Goal: Transaction & Acquisition: Purchase product/service

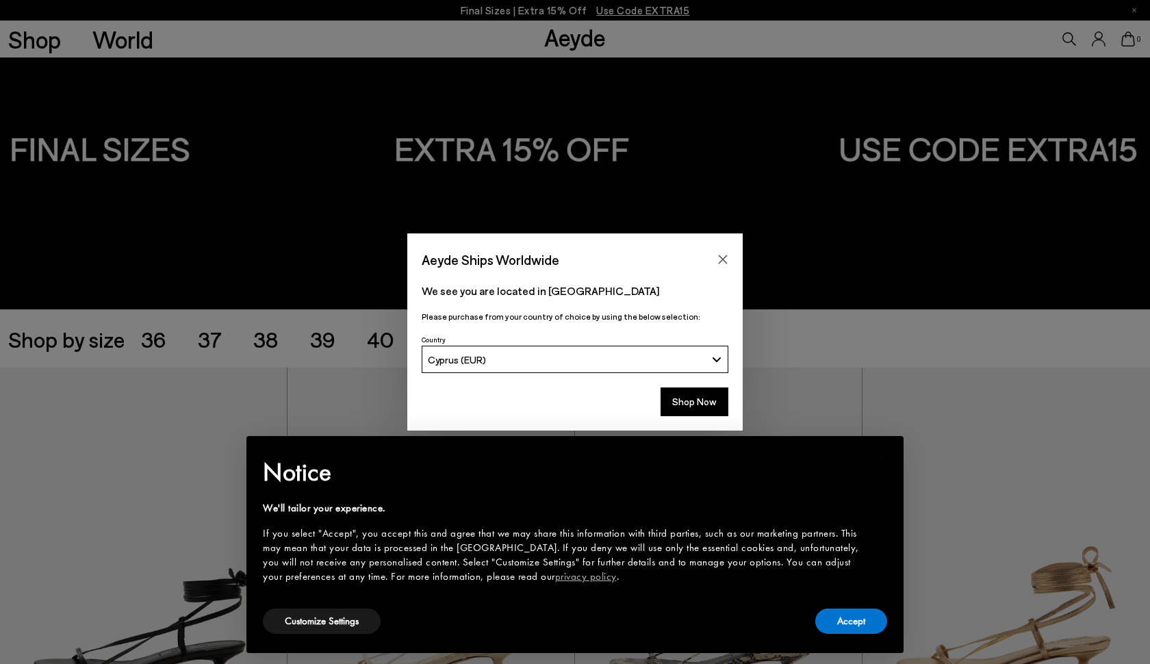
scroll to position [71, 0]
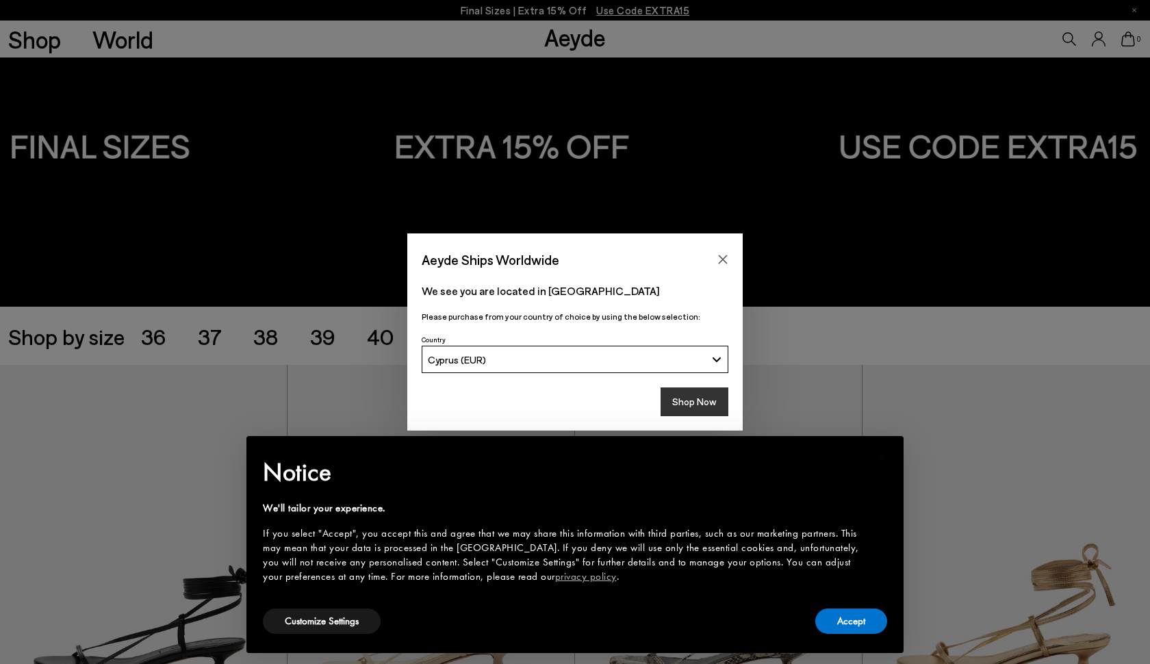
click at [696, 402] on button "Shop Now" at bounding box center [695, 402] width 68 height 29
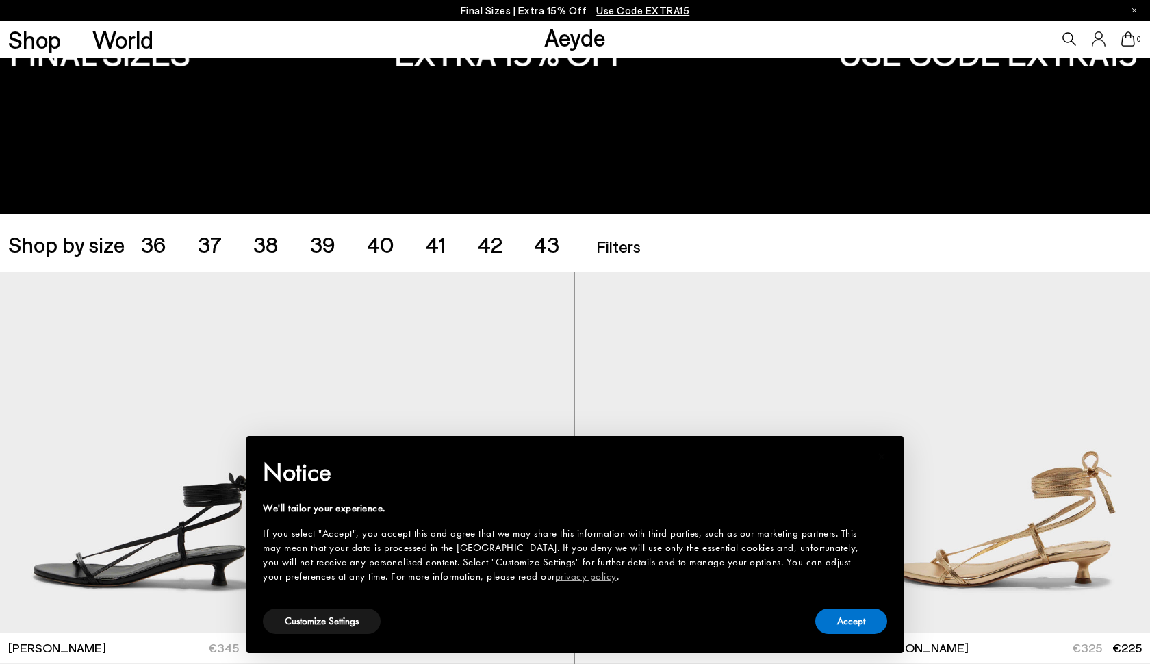
scroll to position [258, 0]
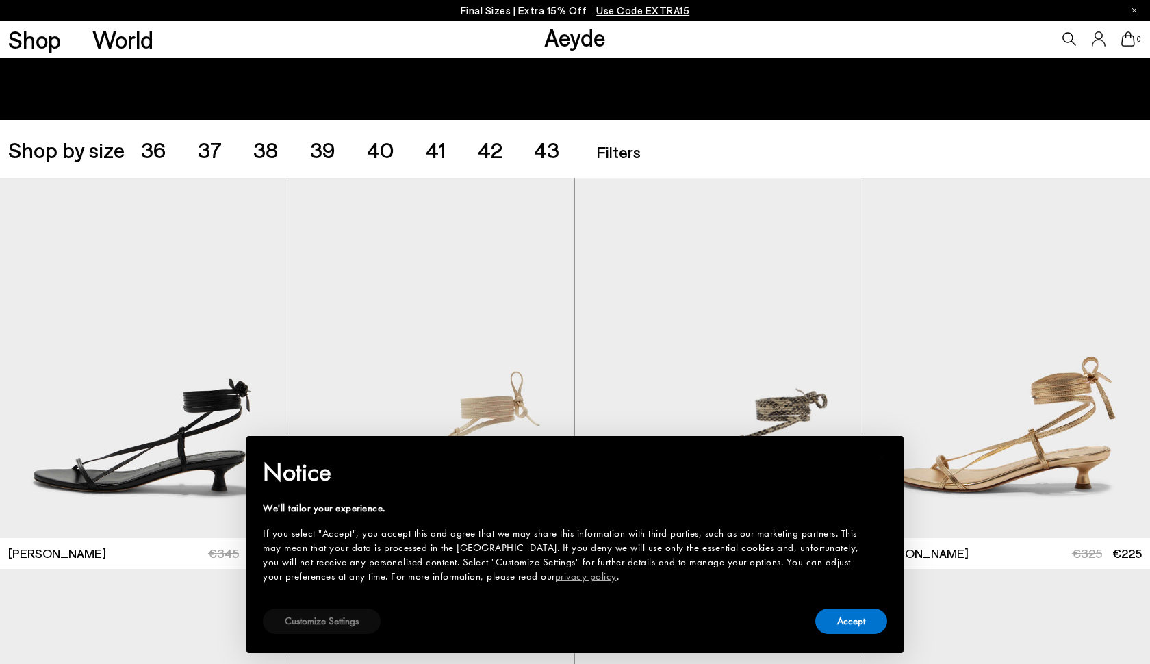
click at [336, 627] on button "Customize Settings" at bounding box center [322, 621] width 118 height 25
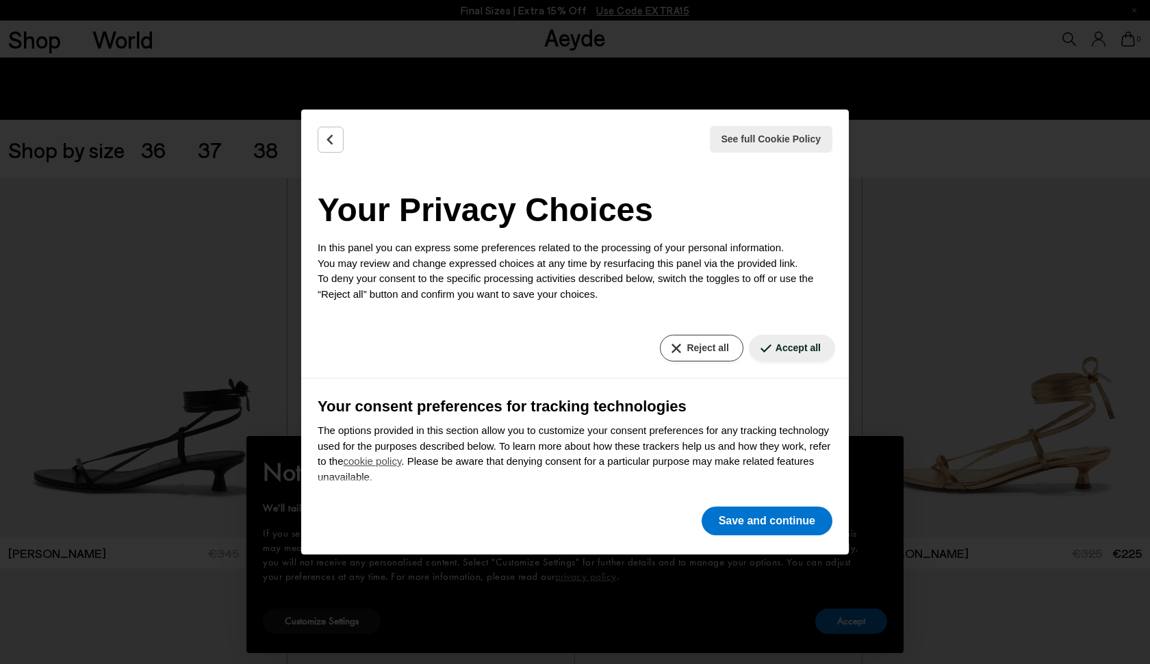
click at [709, 344] on button "Reject all" at bounding box center [701, 348] width 83 height 27
click at [746, 533] on button "Save and continue" at bounding box center [767, 521] width 131 height 29
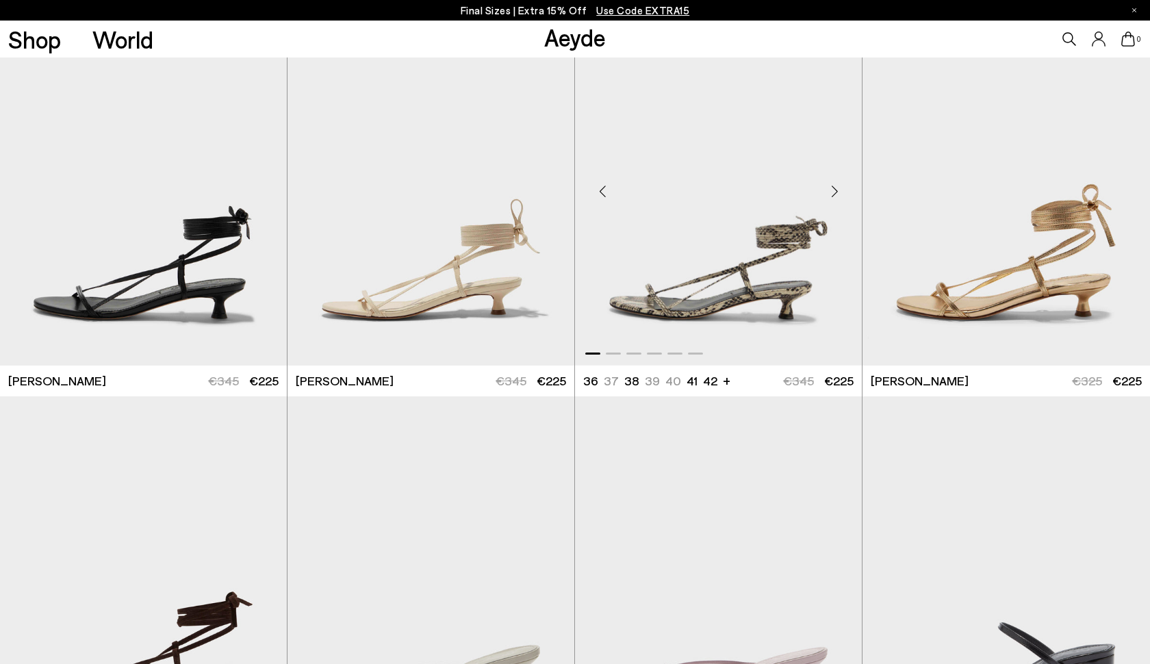
scroll to position [438, 0]
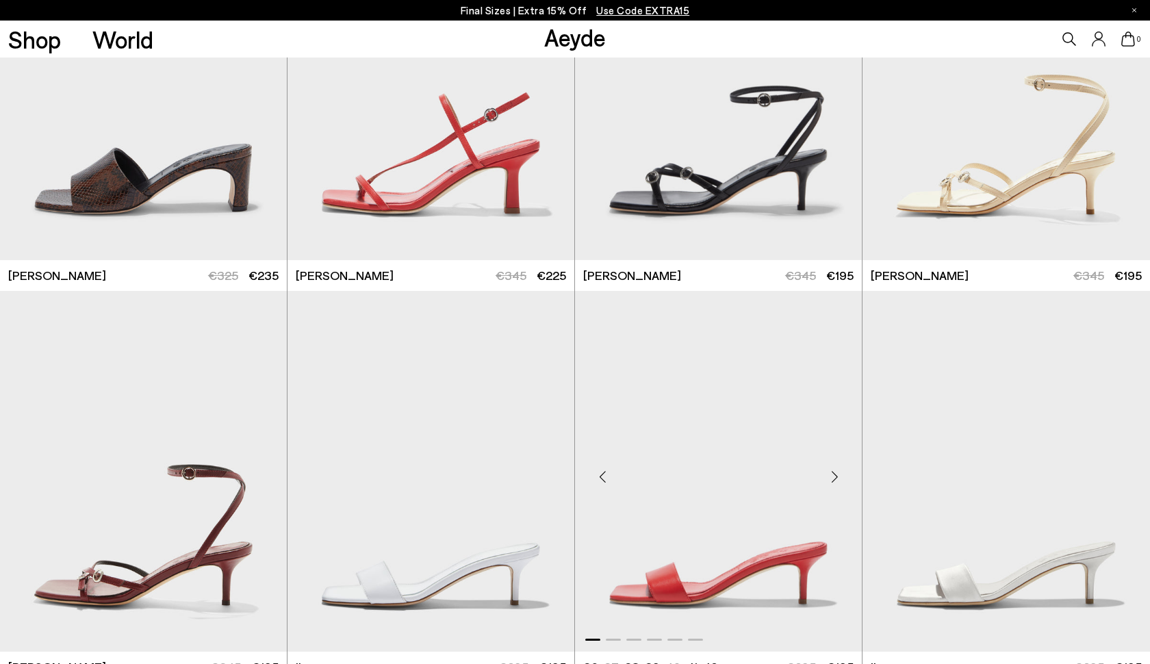
scroll to position [1704, 0]
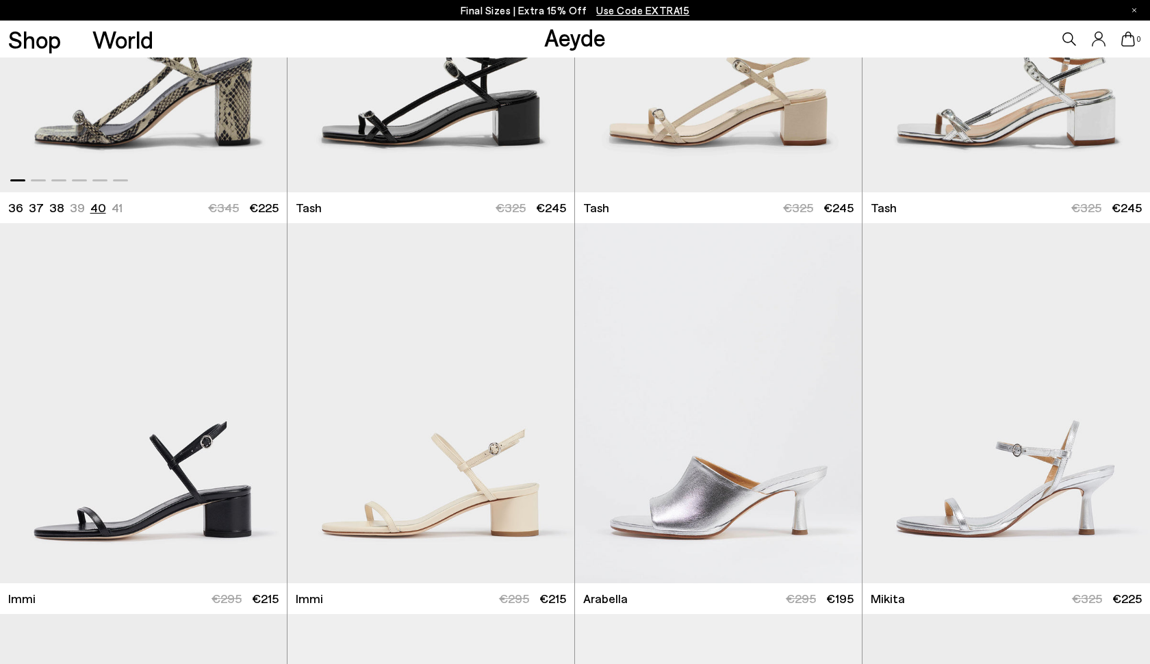
scroll to position [4550, 0]
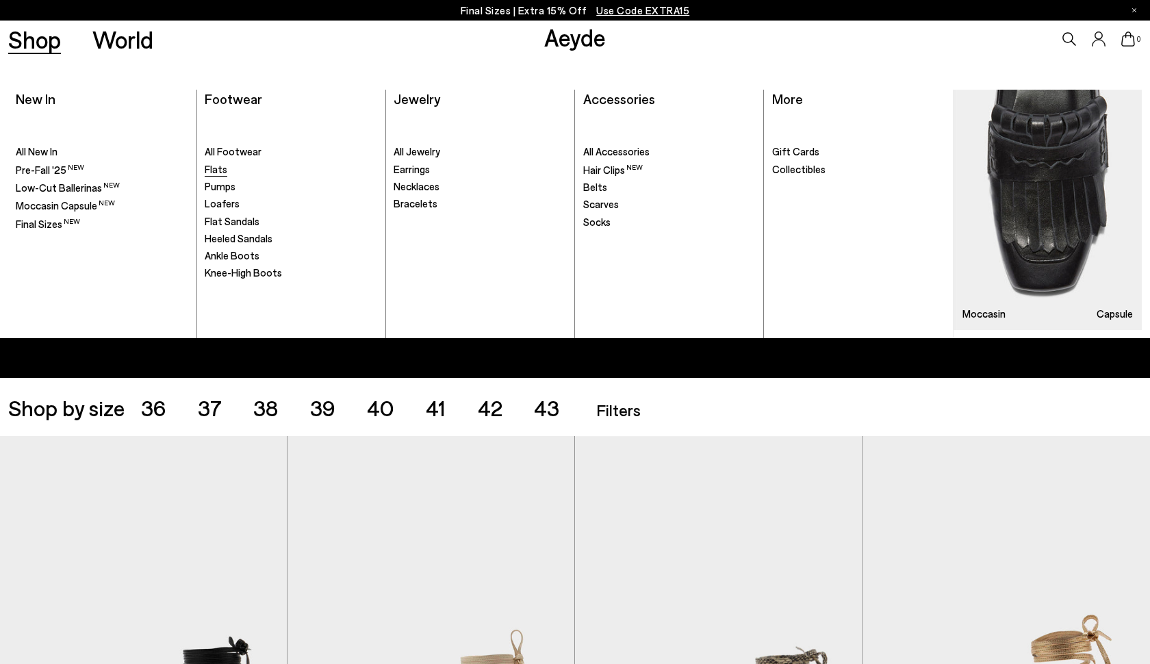
click at [211, 173] on span "Flats" at bounding box center [216, 169] width 23 height 12
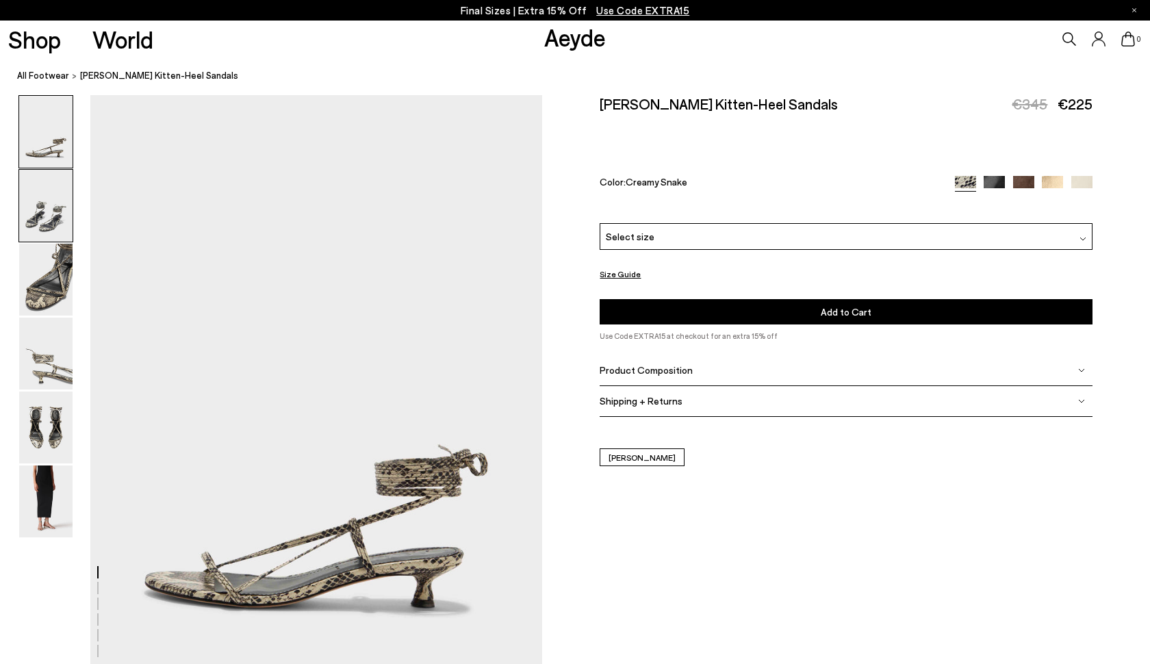
click at [58, 205] on img at bounding box center [45, 206] width 53 height 72
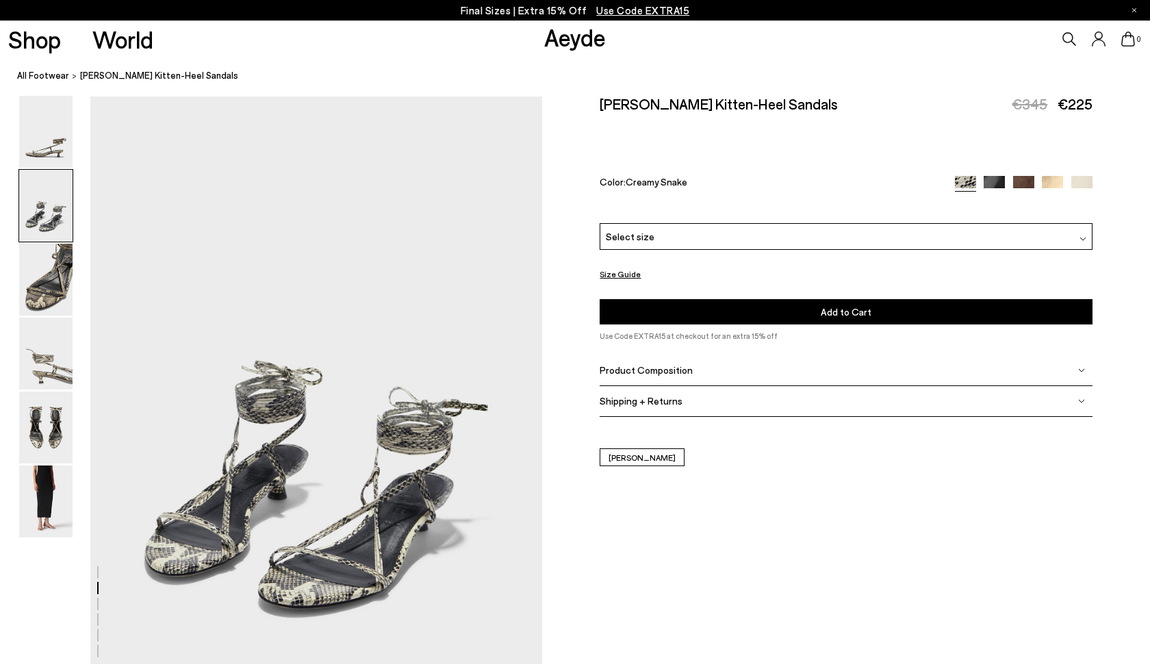
scroll to position [605, 0]
click at [42, 296] on img at bounding box center [45, 280] width 53 height 72
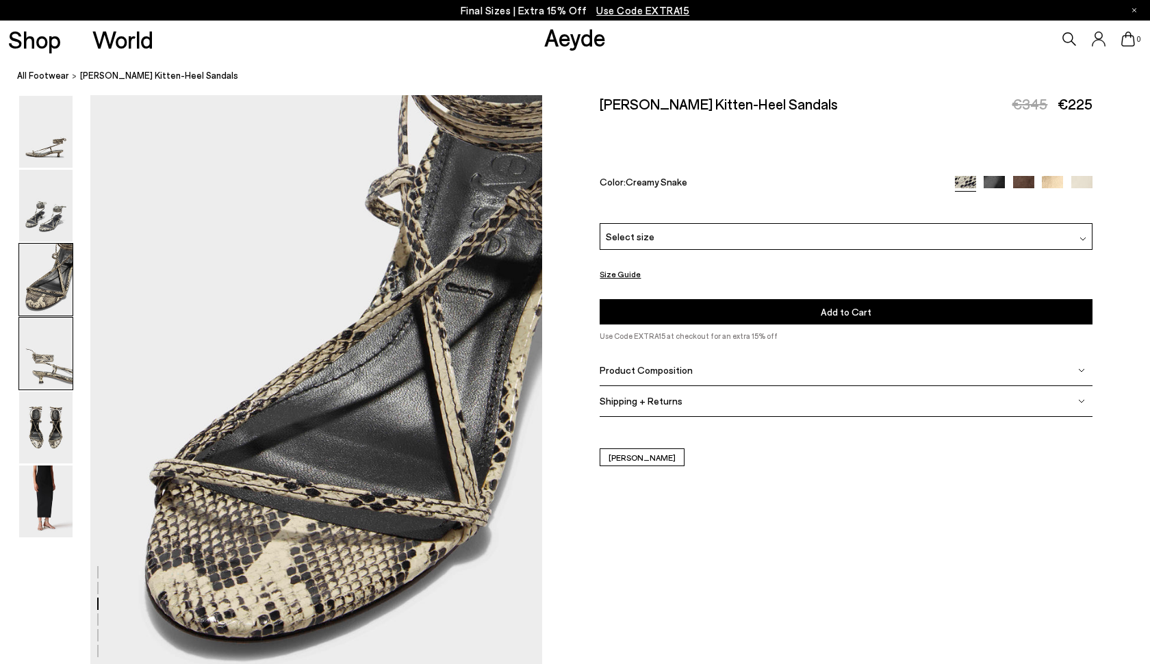
click at [39, 353] on img at bounding box center [45, 354] width 53 height 72
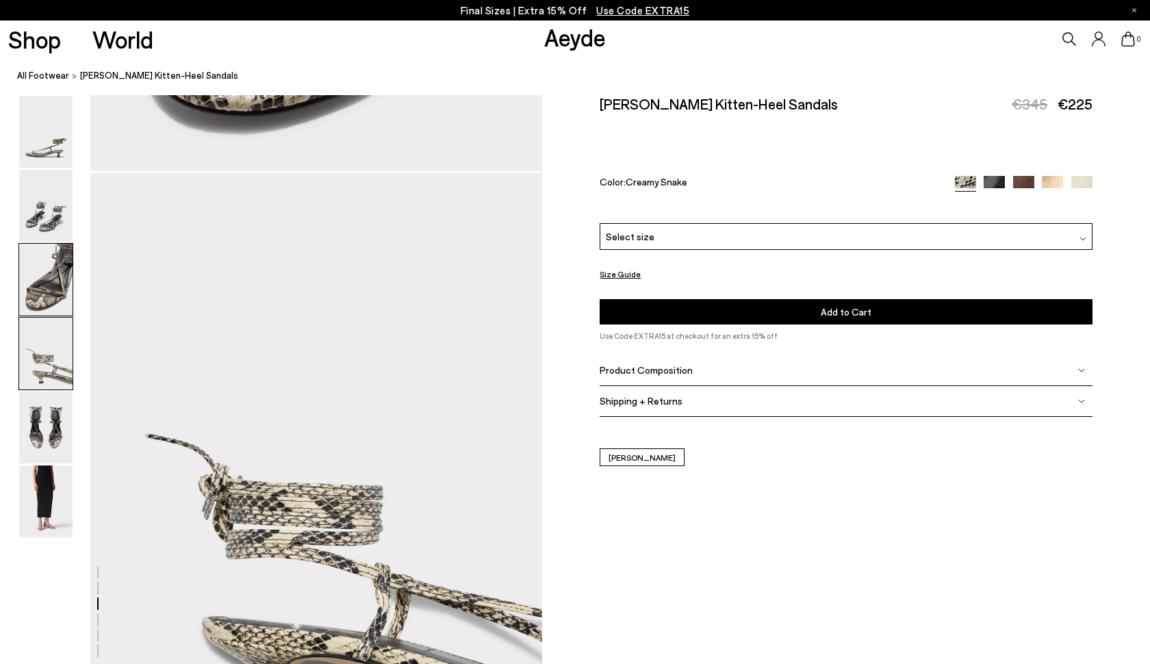
scroll to position [1816, 0]
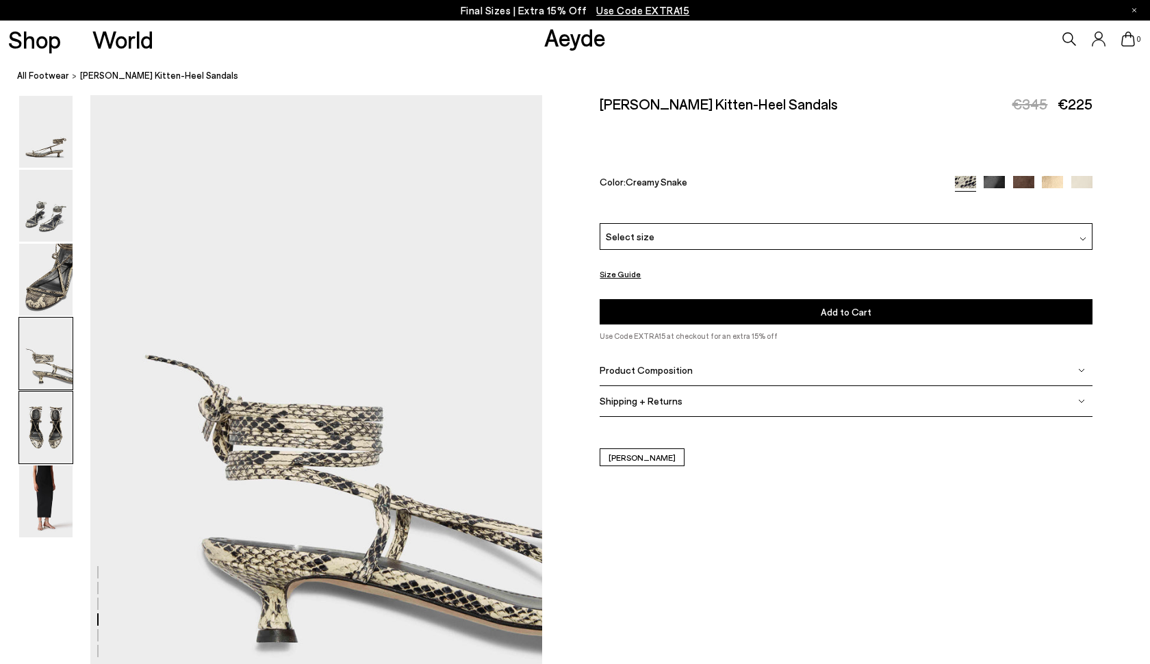
click at [38, 425] on img at bounding box center [45, 428] width 53 height 72
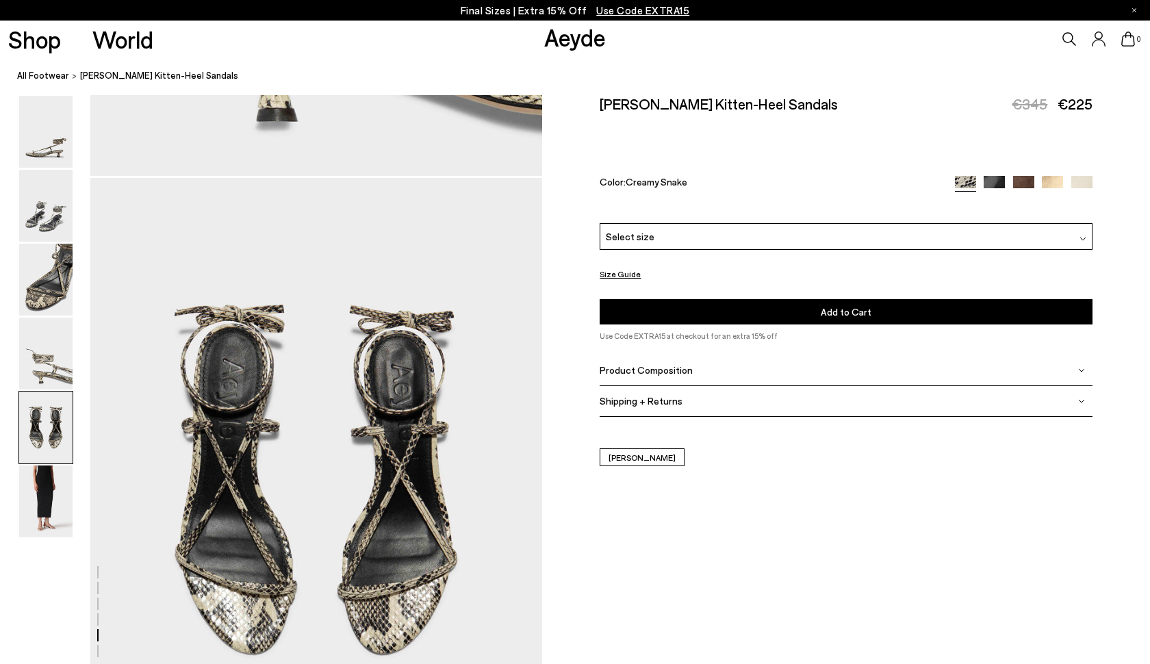
scroll to position [2421, 0]
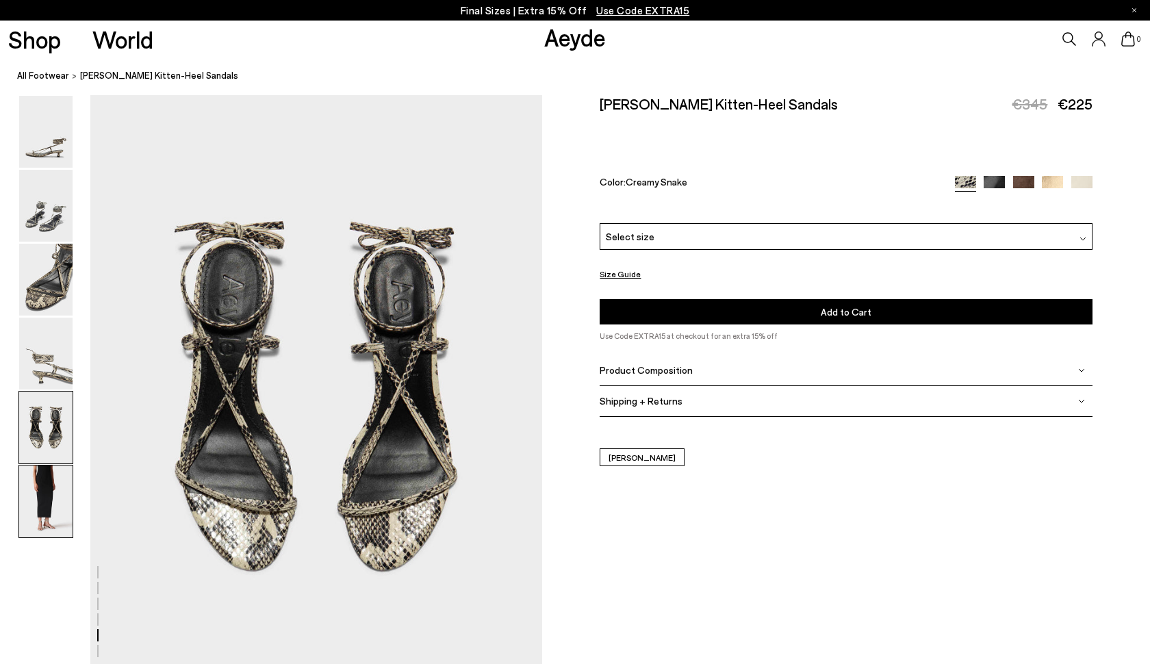
click at [34, 503] on img at bounding box center [45, 502] width 53 height 72
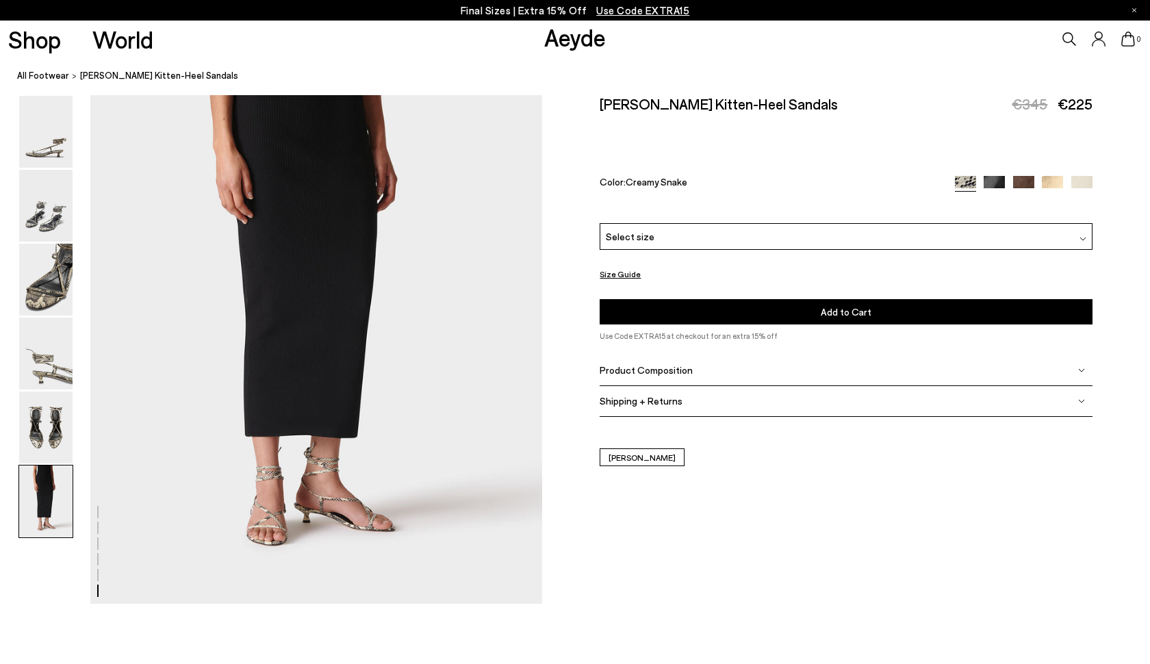
click at [694, 223] on div "Select size" at bounding box center [846, 236] width 493 height 27
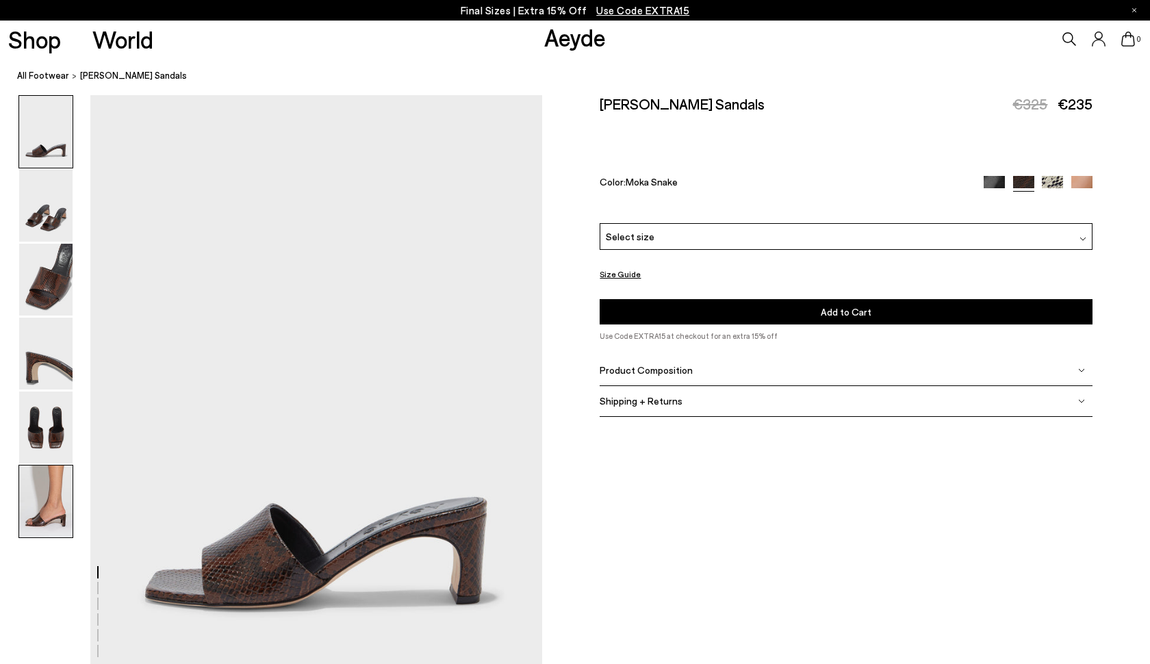
click at [27, 465] on div at bounding box center [45, 501] width 55 height 73
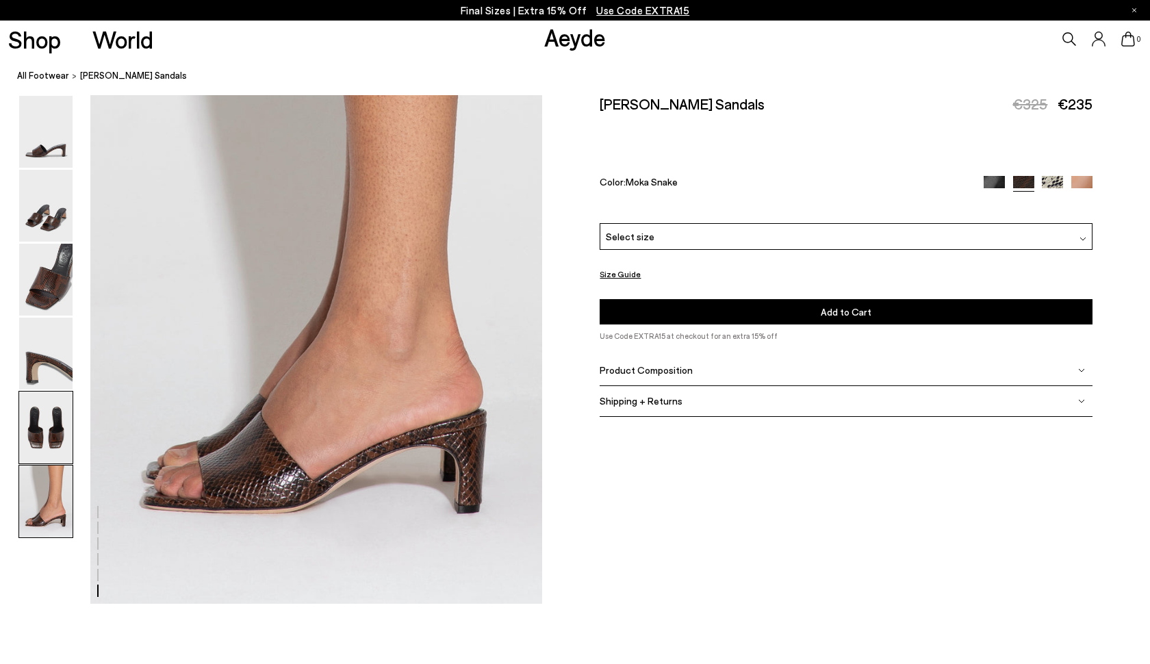
click at [55, 414] on img at bounding box center [45, 428] width 53 height 72
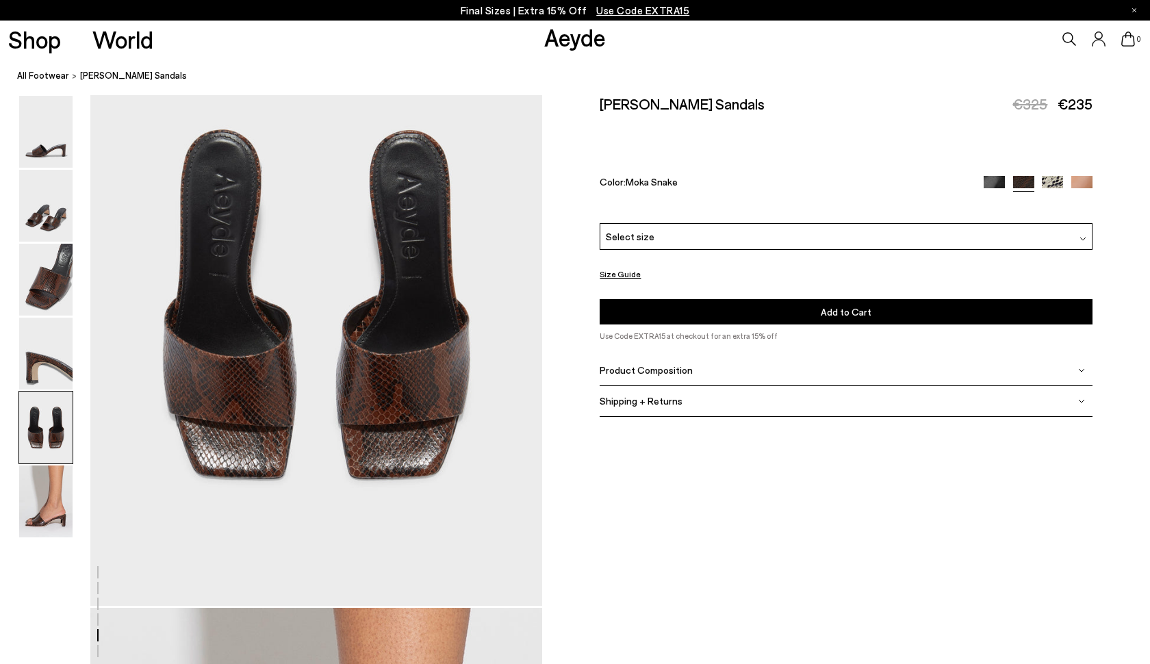
scroll to position [2421, 0]
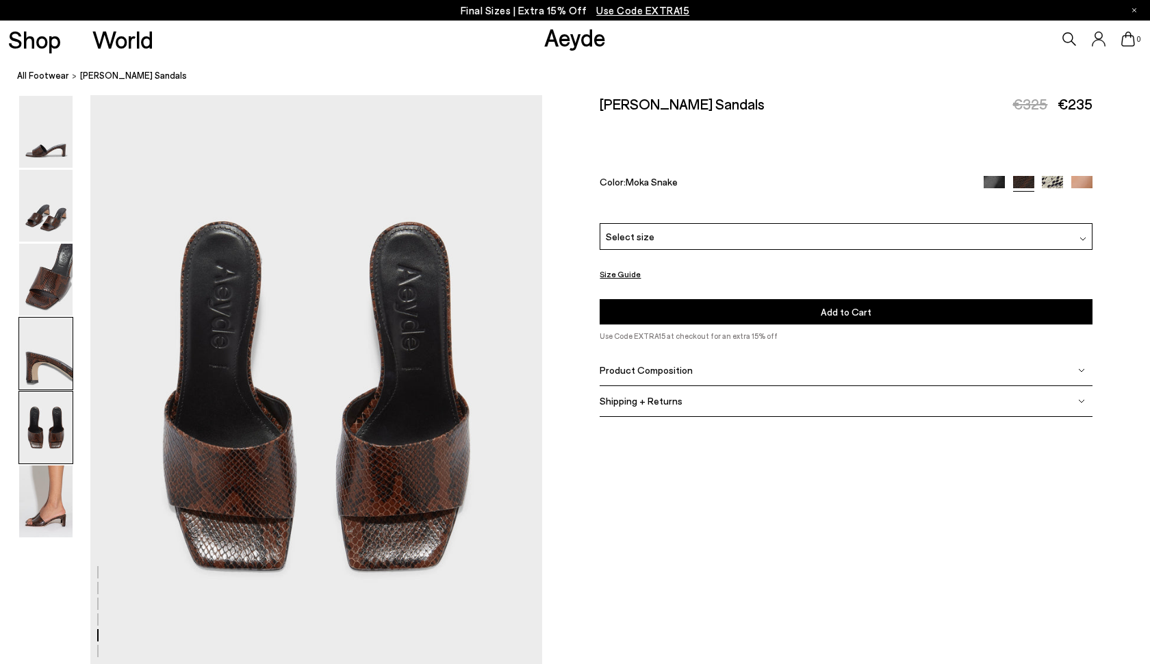
click at [68, 368] on img at bounding box center [45, 354] width 53 height 72
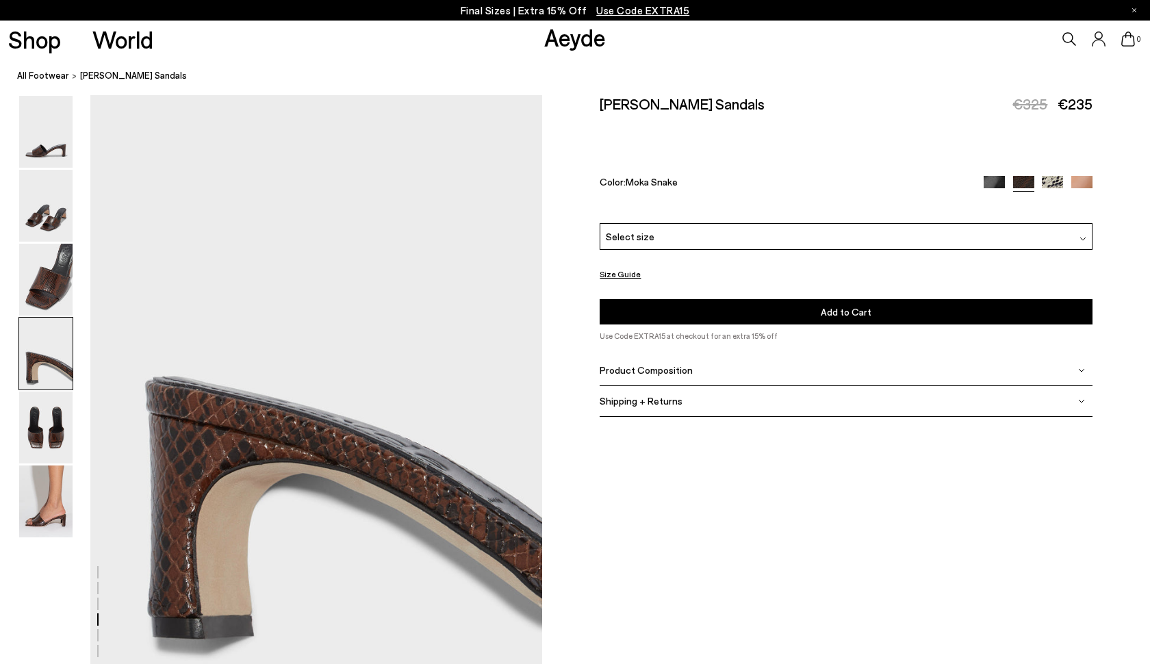
scroll to position [1816, 0]
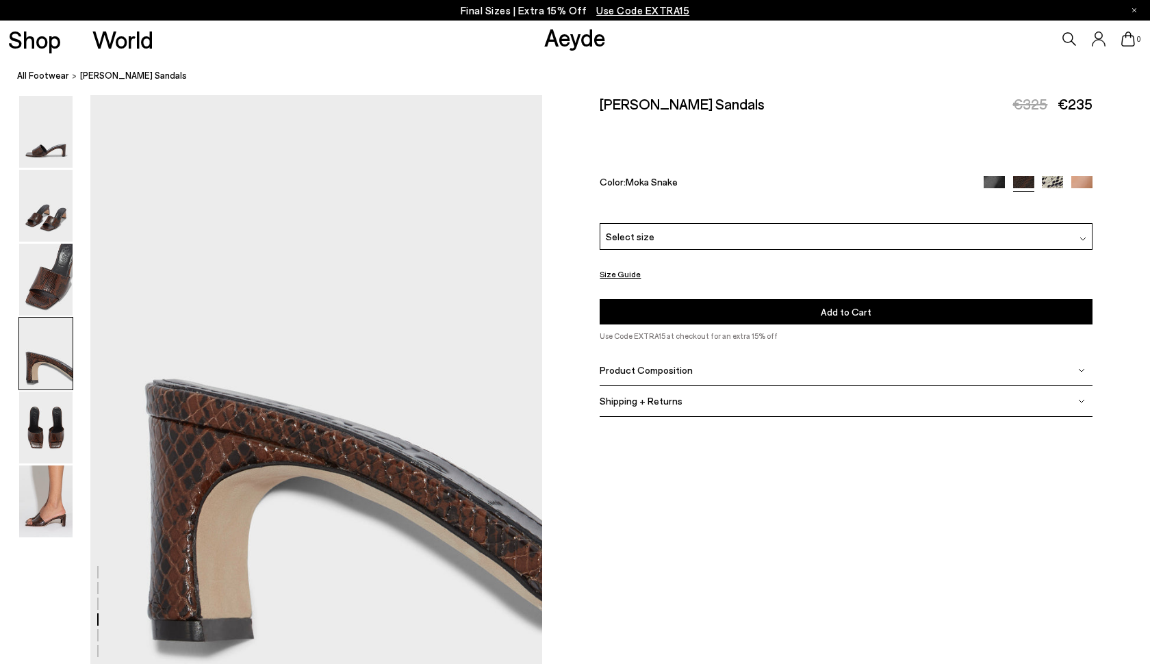
click at [618, 266] on button "Size Guide" at bounding box center [620, 274] width 41 height 17
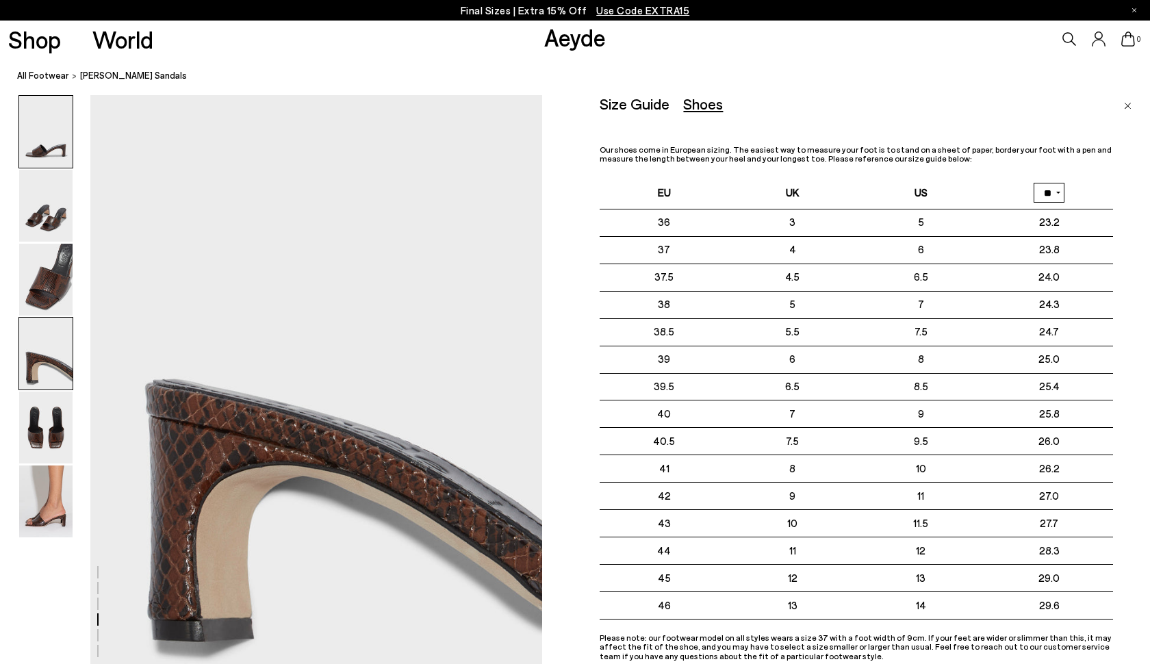
click at [47, 141] on img at bounding box center [45, 132] width 53 height 72
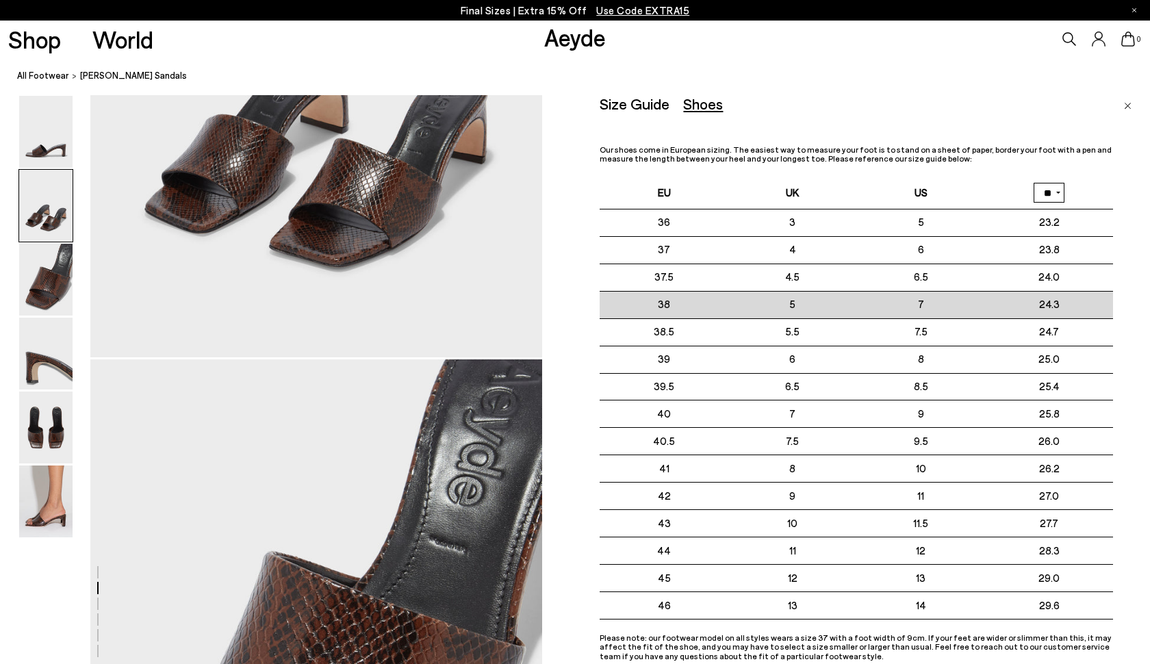
scroll to position [1013, 0]
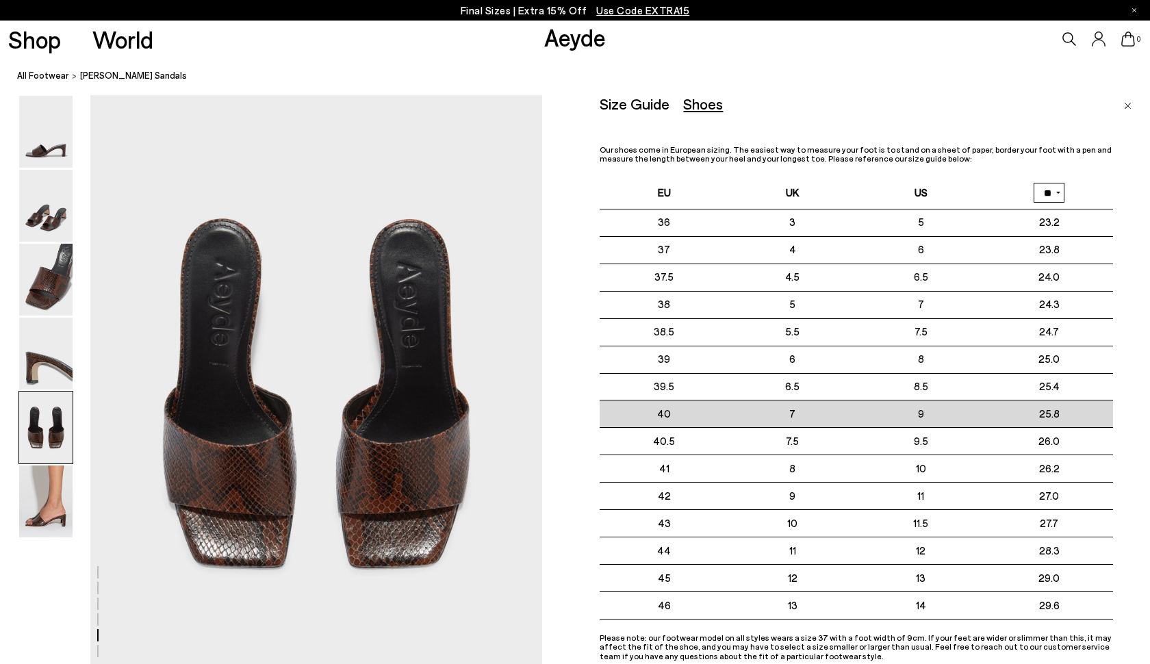
scroll to position [2493, 0]
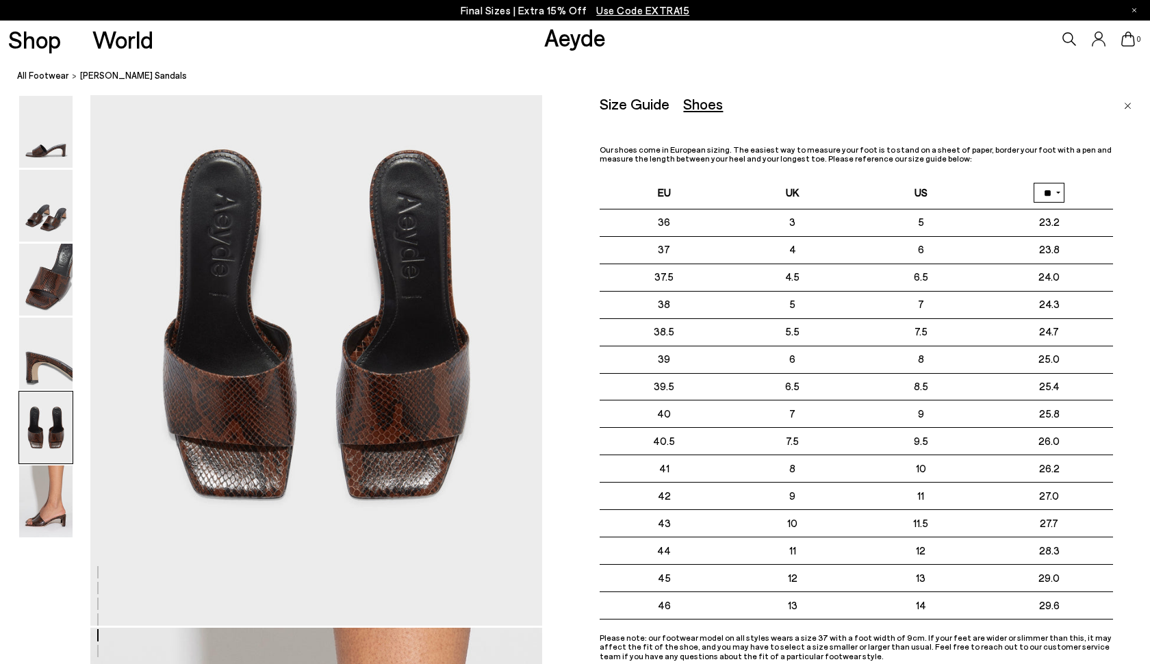
click at [122, 77] on span "Jeanie Leather Sandals" at bounding box center [133, 75] width 107 height 14
click at [642, 100] on div "Size Guide" at bounding box center [635, 103] width 70 height 17
click at [700, 105] on div "Shoes" at bounding box center [703, 103] width 40 height 17
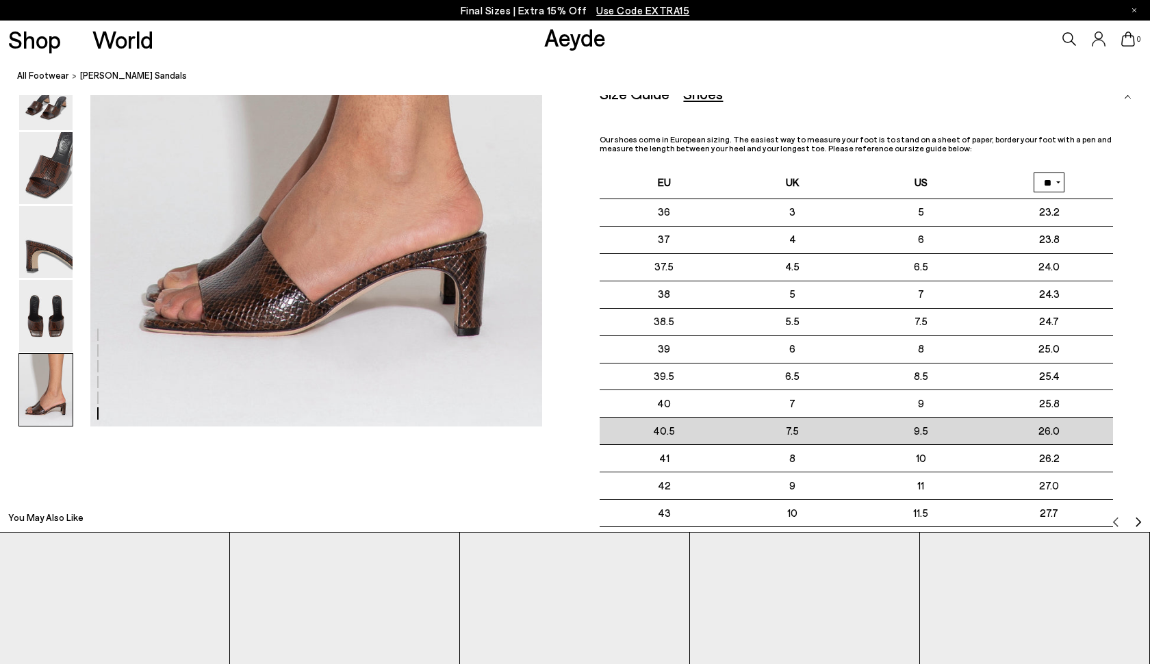
scroll to position [3318, 0]
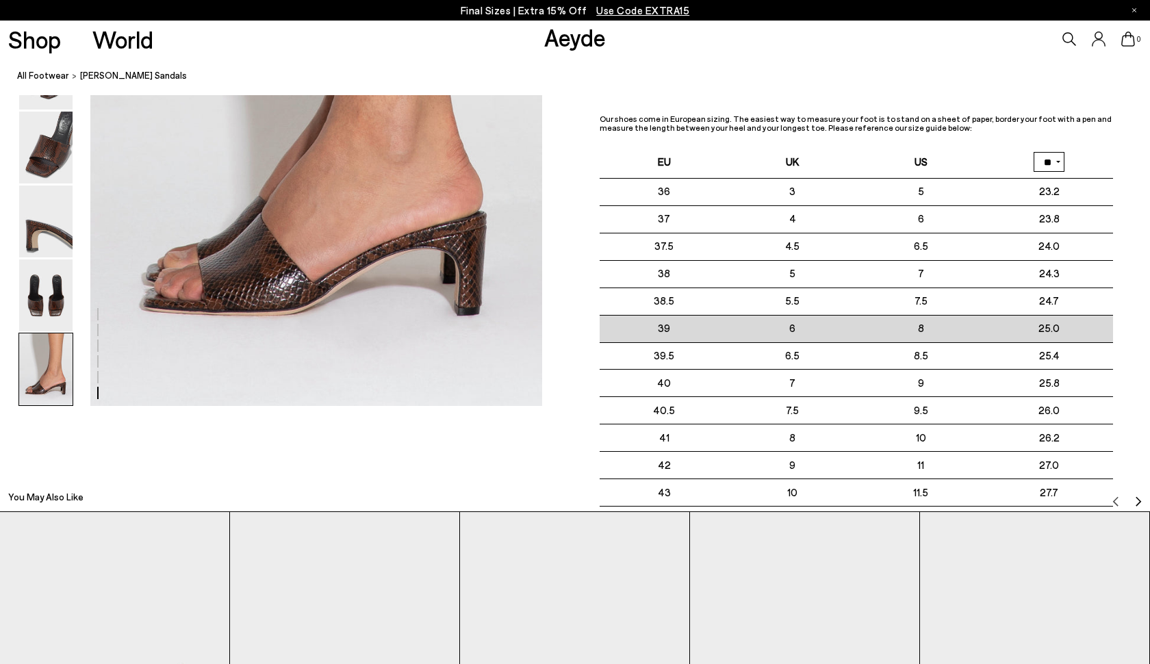
click at [952, 342] on td "8" at bounding box center [921, 328] width 128 height 27
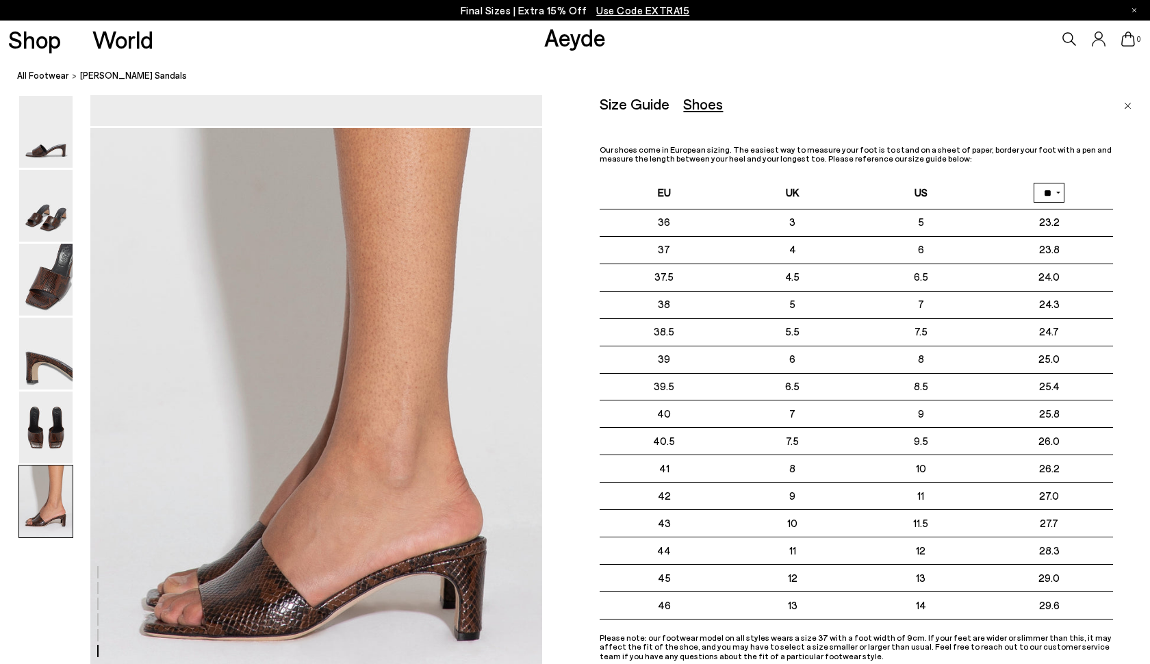
scroll to position [2836, 0]
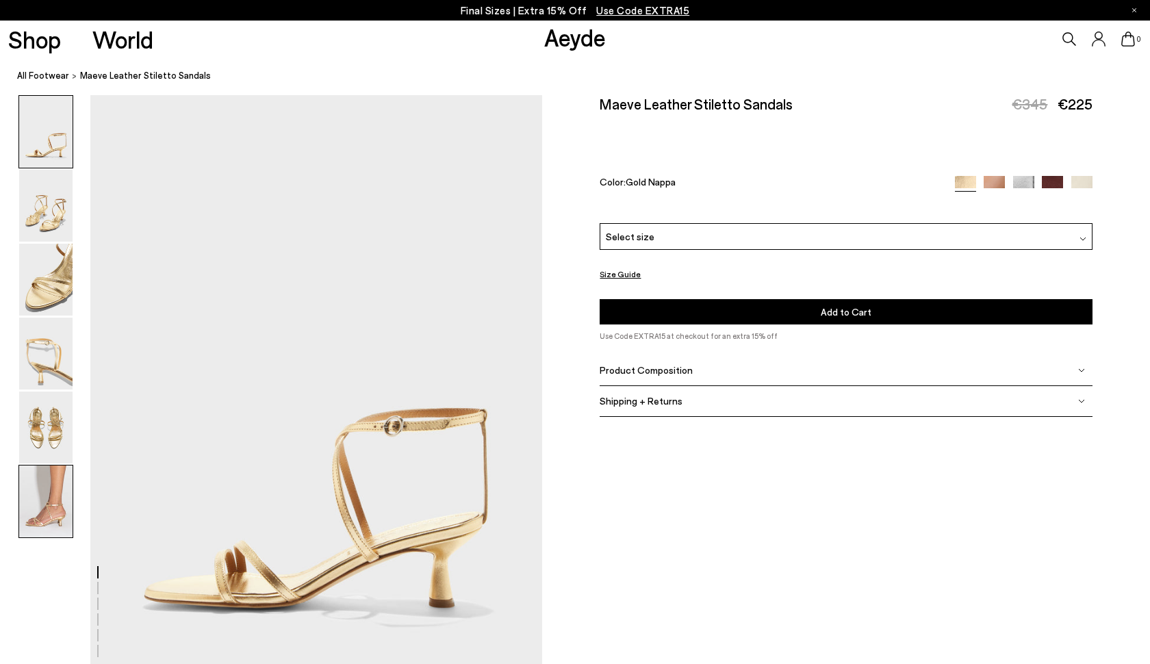
click at [34, 512] on img at bounding box center [45, 502] width 53 height 72
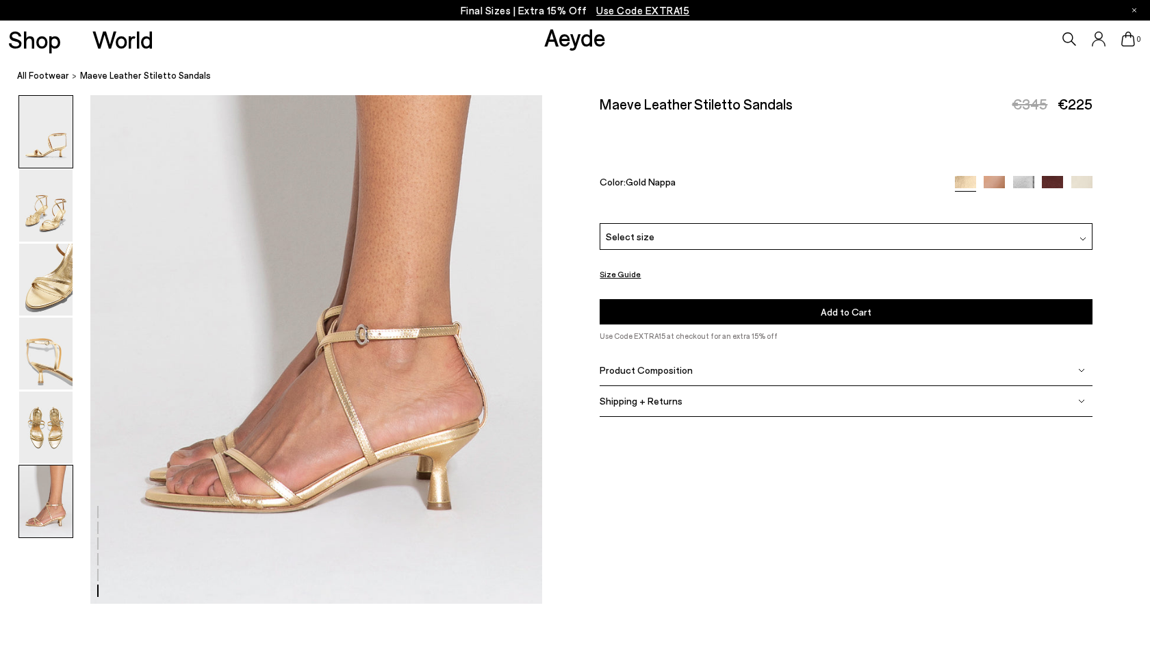
click at [47, 151] on img at bounding box center [45, 132] width 53 height 72
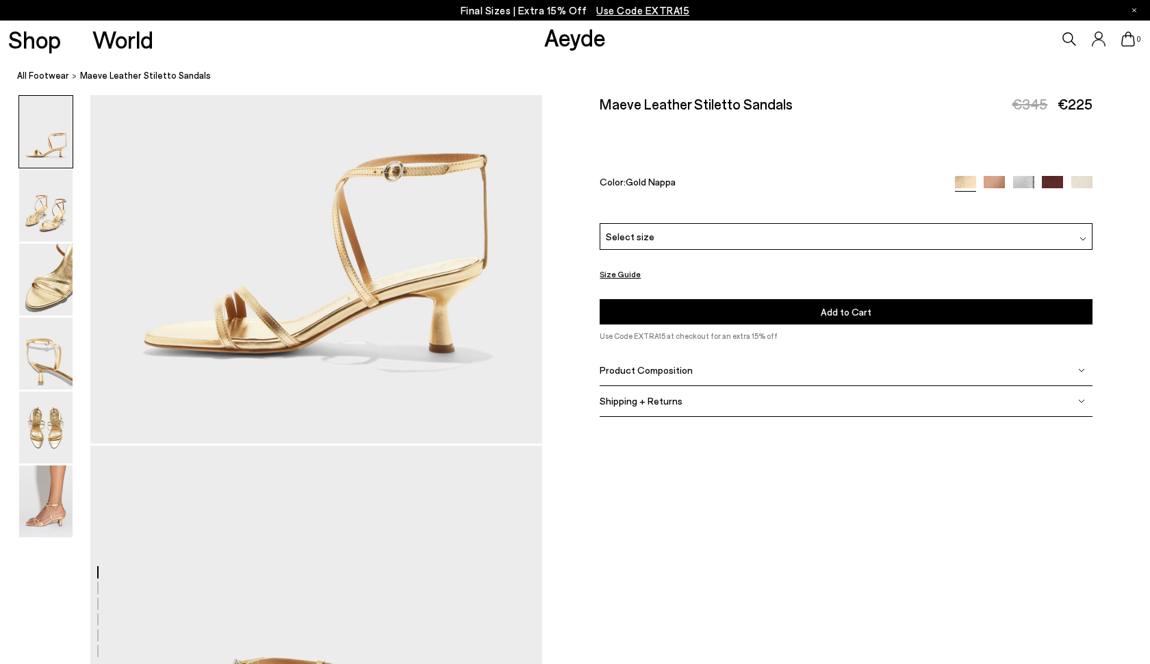
scroll to position [0, 0]
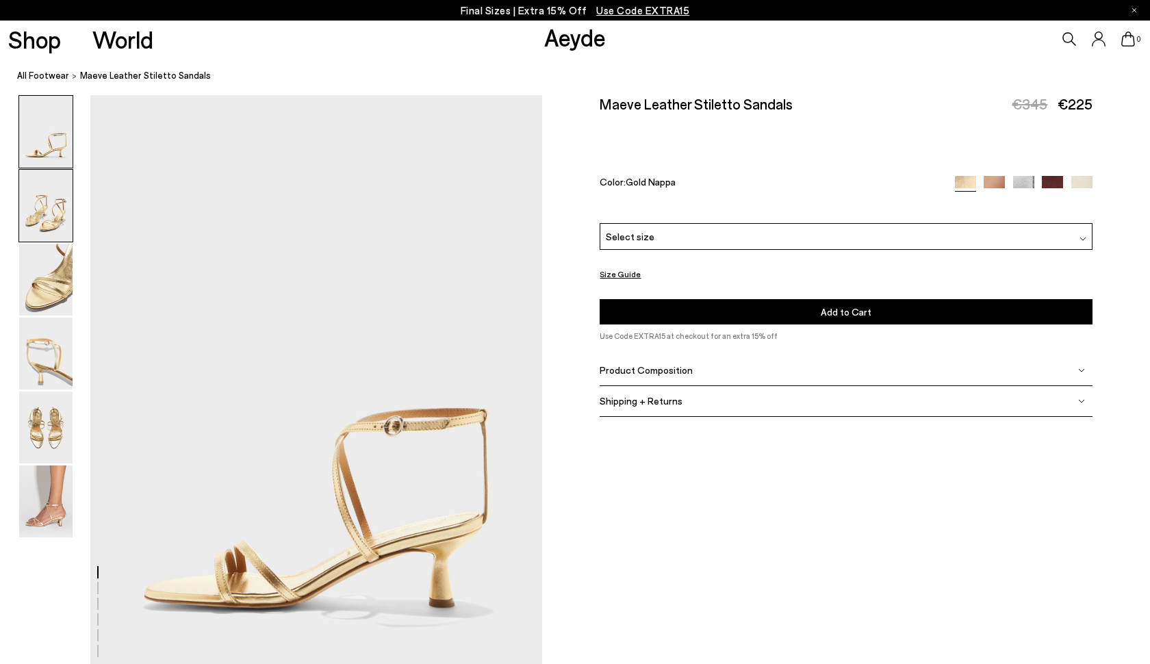
click at [50, 194] on img at bounding box center [45, 206] width 53 height 72
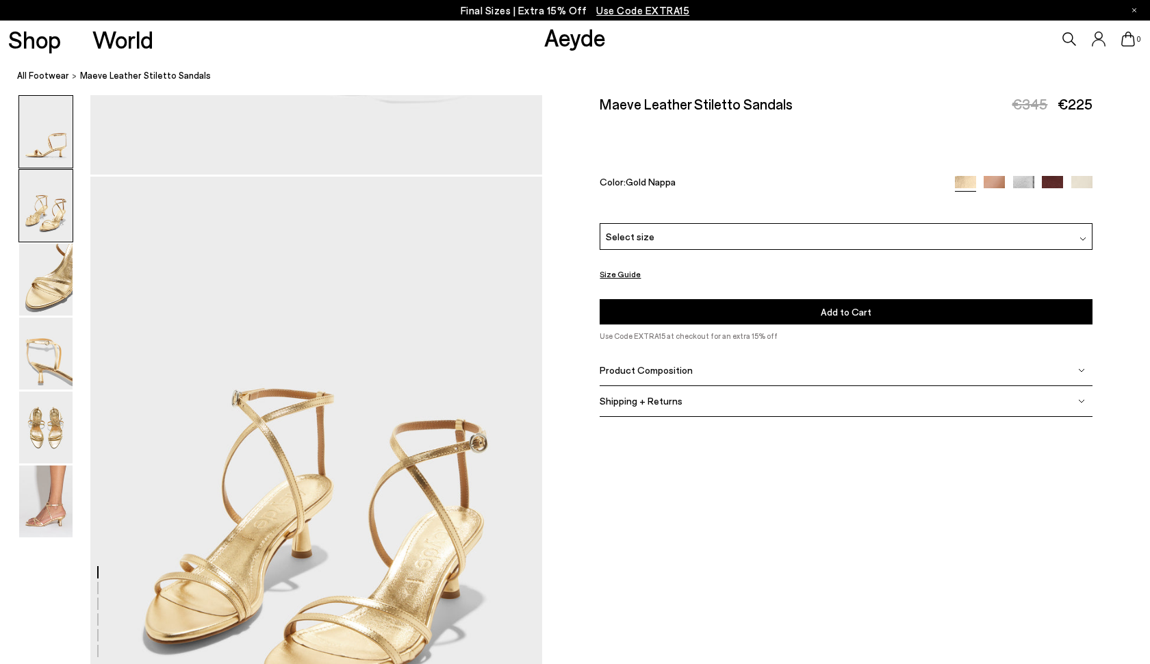
scroll to position [605, 0]
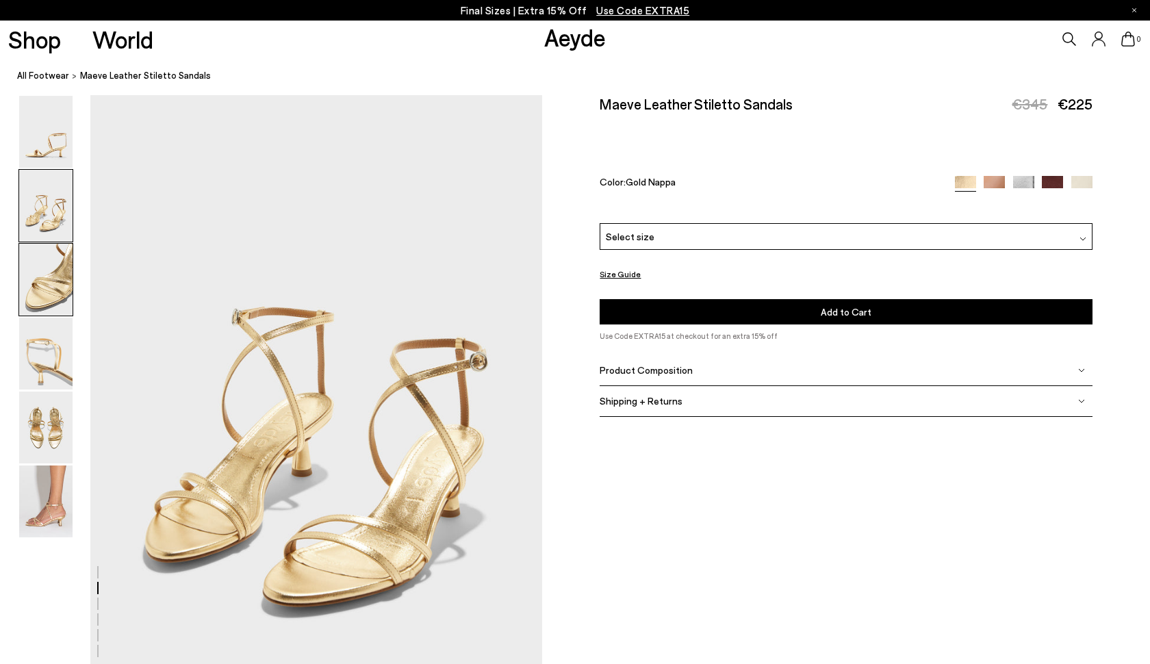
click at [49, 299] on img at bounding box center [45, 280] width 53 height 72
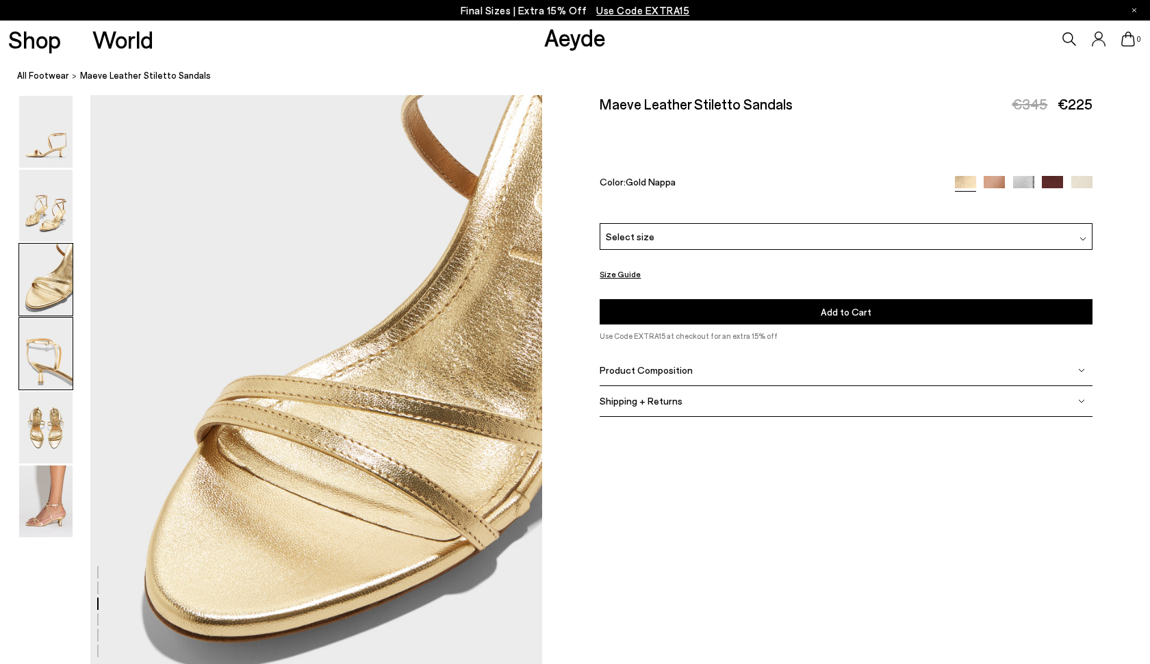
click at [47, 381] on img at bounding box center [45, 354] width 53 height 72
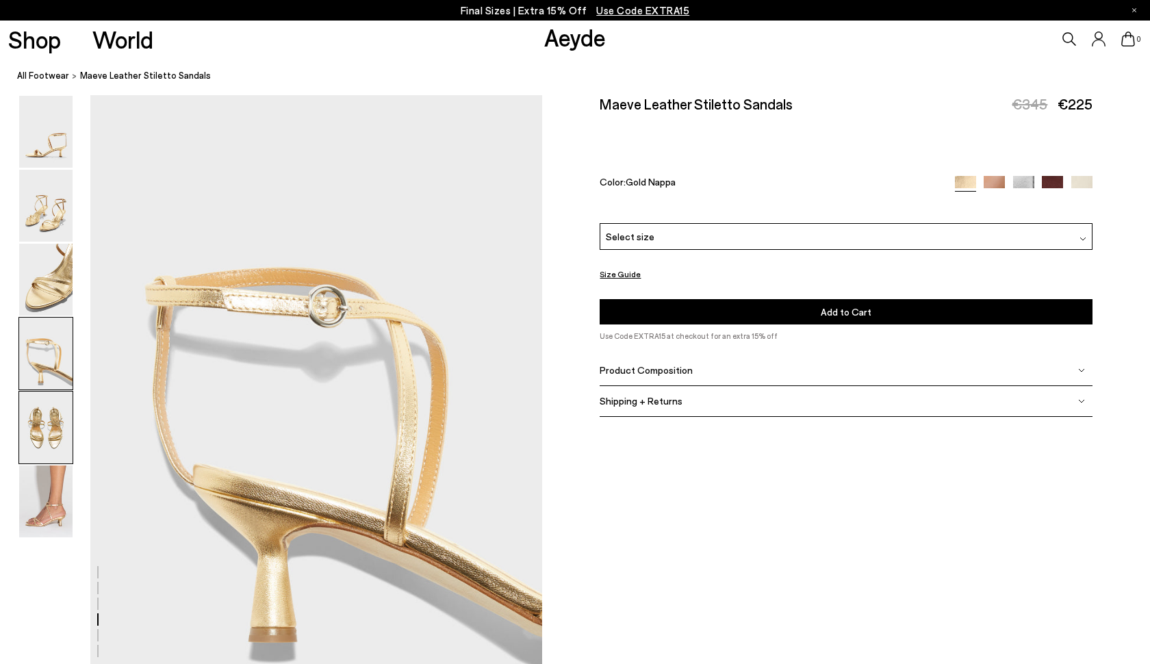
click at [43, 416] on img at bounding box center [45, 428] width 53 height 72
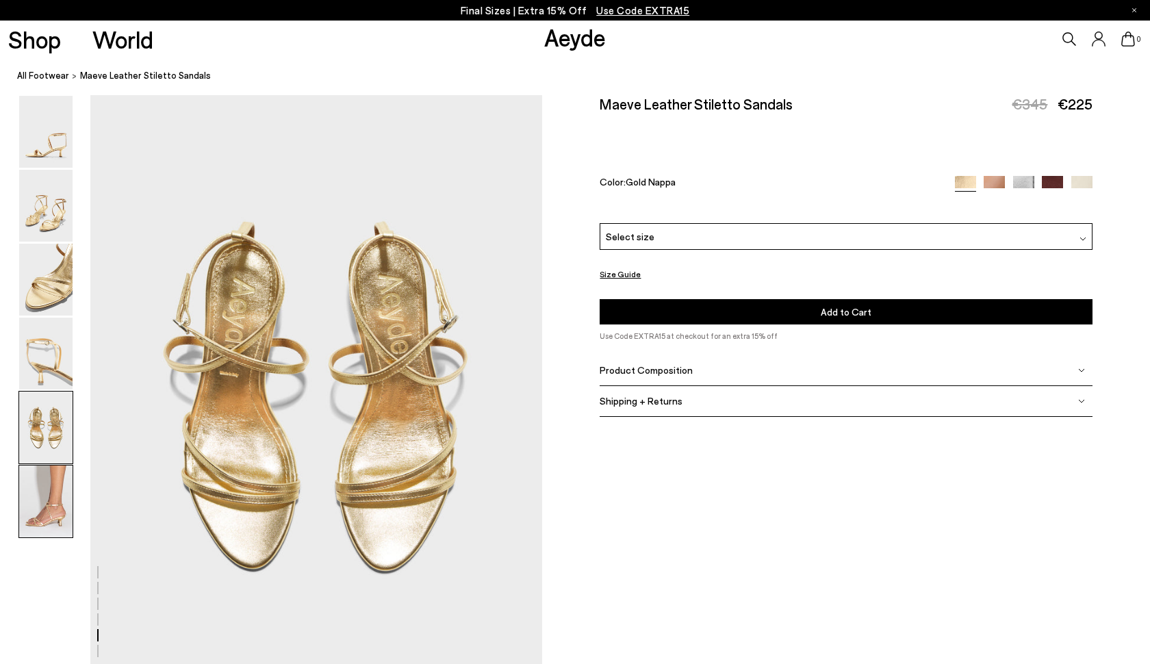
click at [39, 493] on img at bounding box center [45, 502] width 53 height 72
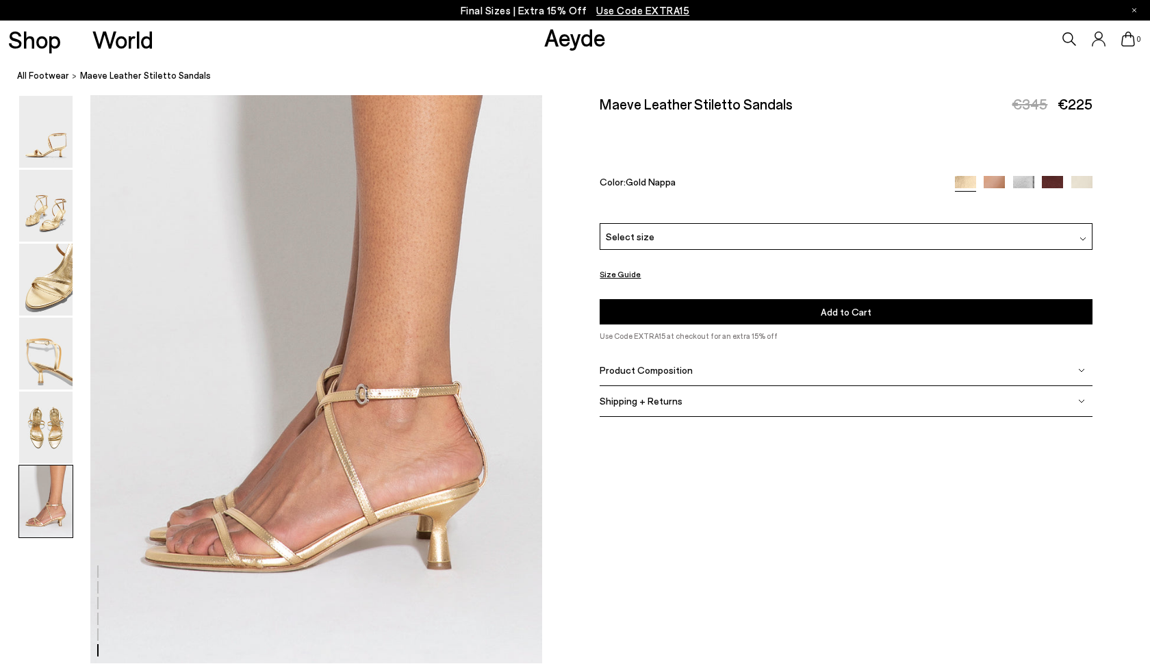
scroll to position [3120, 0]
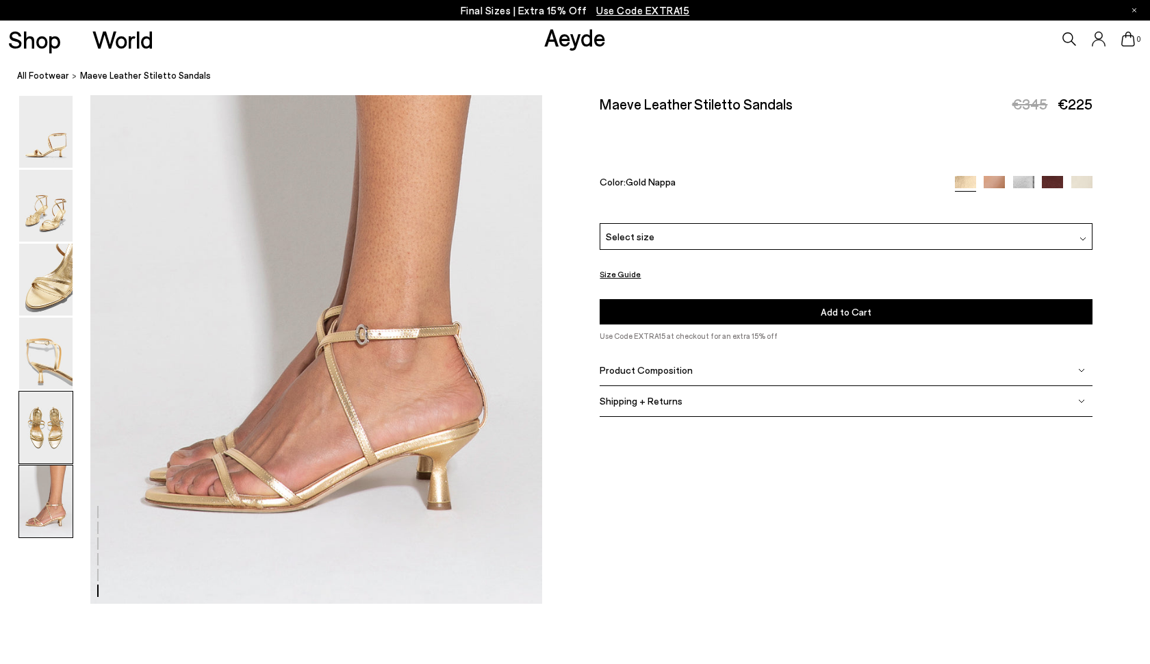
click at [29, 431] on img at bounding box center [45, 428] width 53 height 72
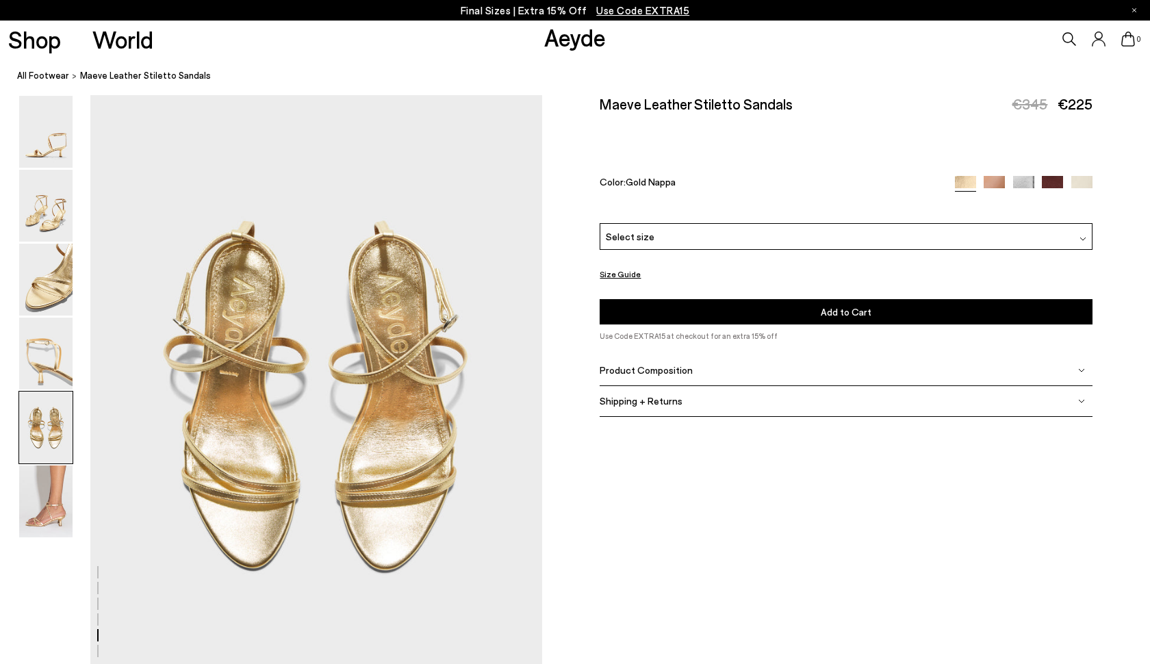
scroll to position [2421, 0]
click at [47, 379] on img at bounding box center [45, 354] width 53 height 72
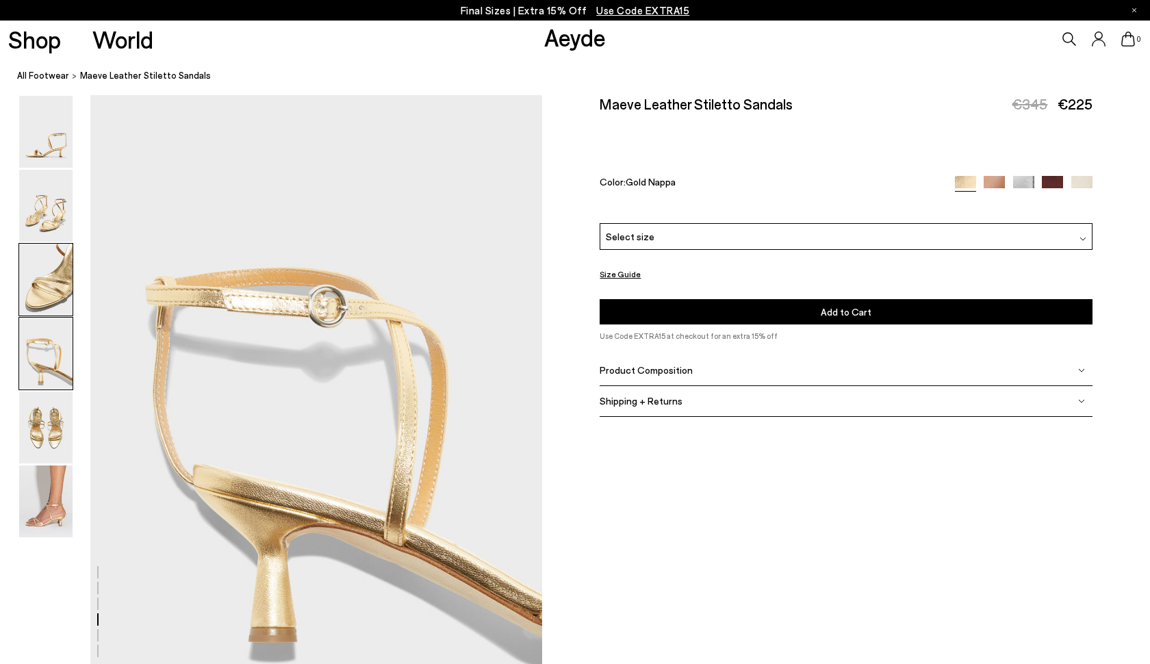
click at [62, 290] on img at bounding box center [45, 280] width 53 height 72
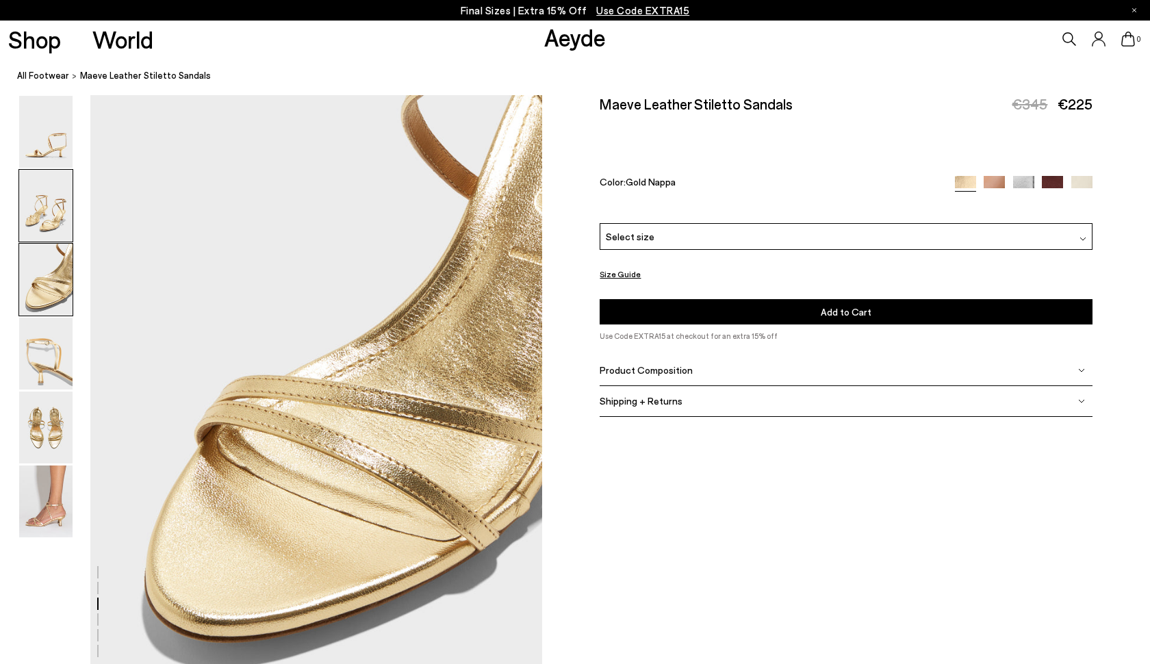
click at [63, 200] on img at bounding box center [45, 206] width 53 height 72
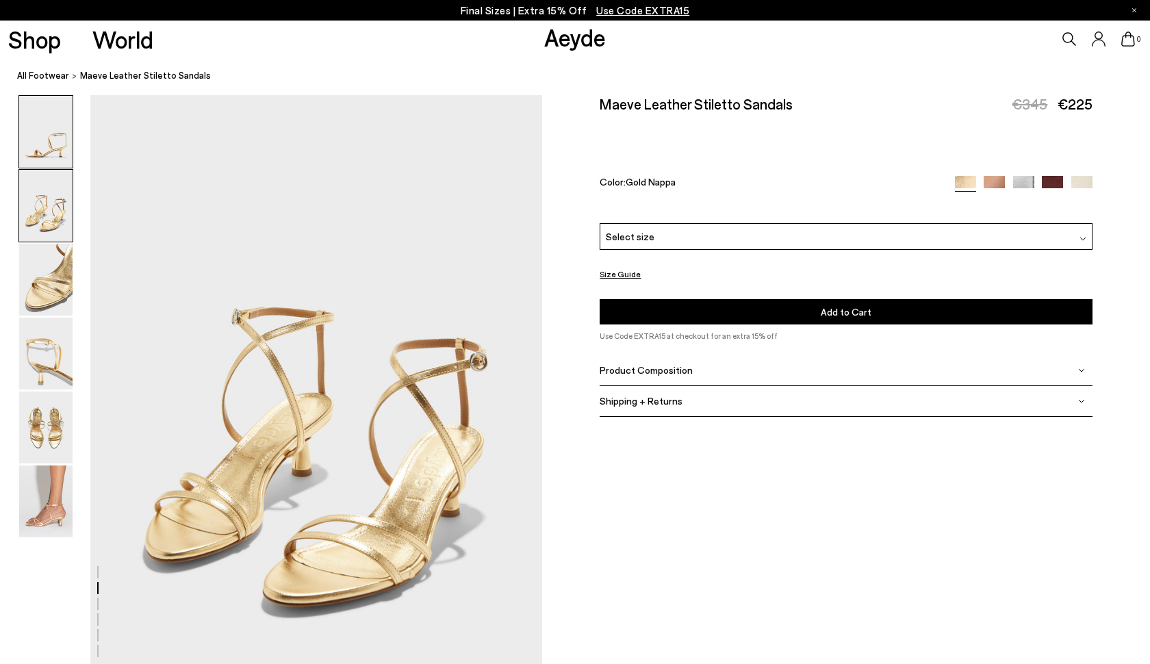
click at [59, 144] on img at bounding box center [45, 132] width 53 height 72
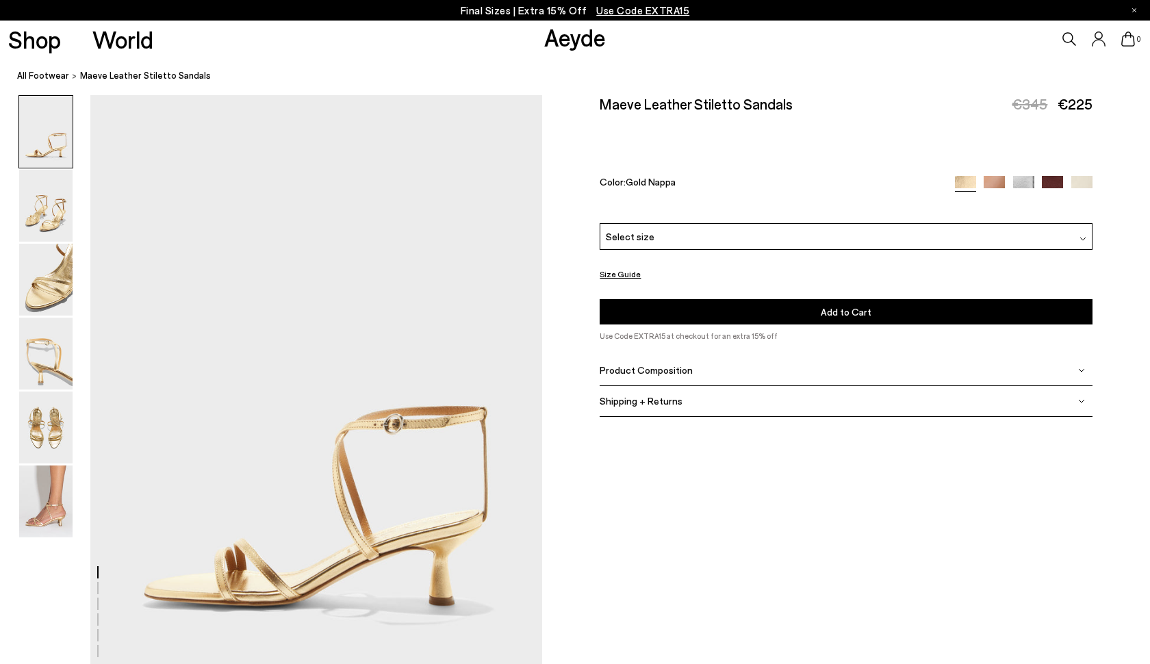
scroll to position [0, 0]
click at [617, 229] on span "Select size" at bounding box center [630, 236] width 49 height 14
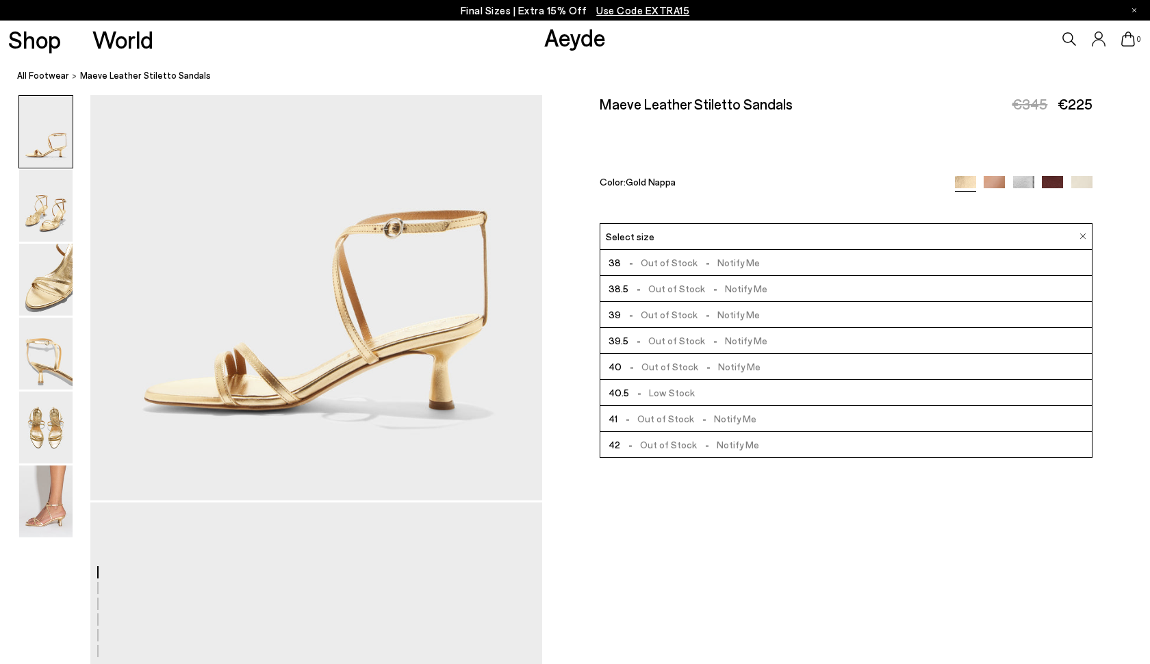
scroll to position [200, 0]
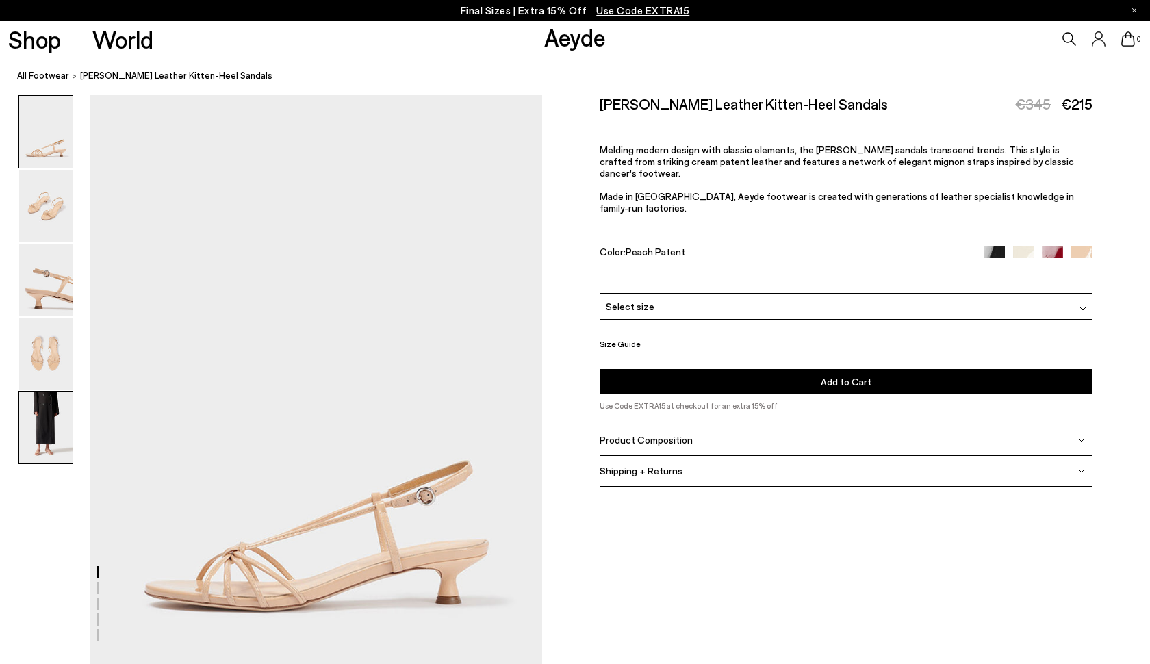
click at [53, 423] on img at bounding box center [45, 428] width 53 height 72
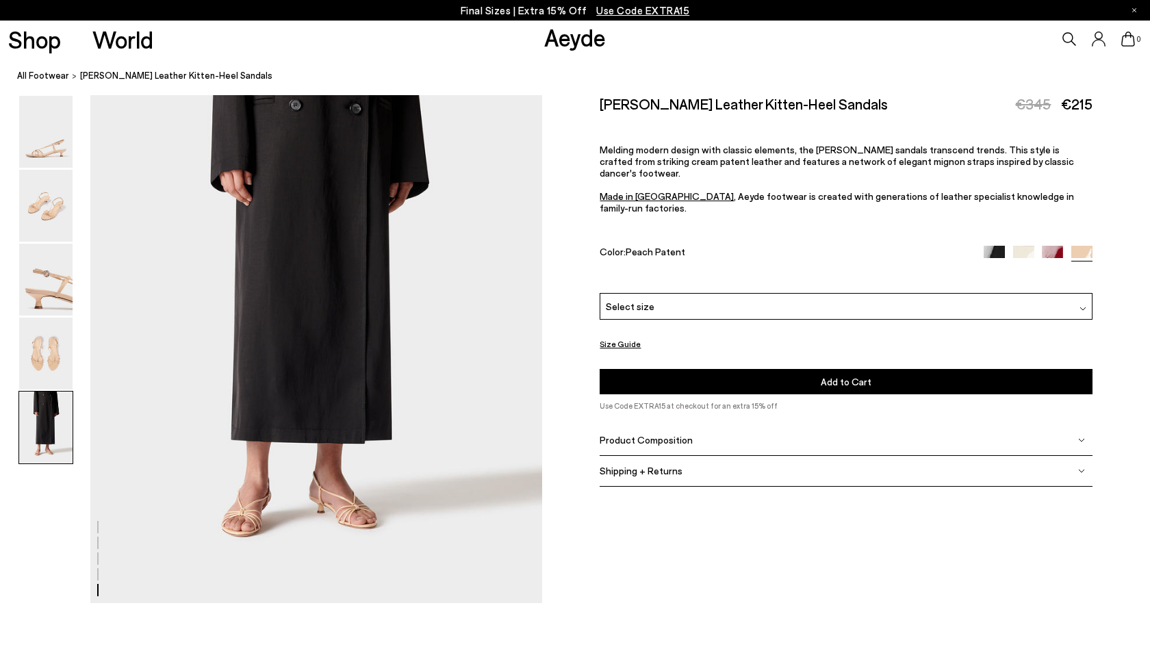
click at [991, 246] on img at bounding box center [994, 256] width 21 height 21
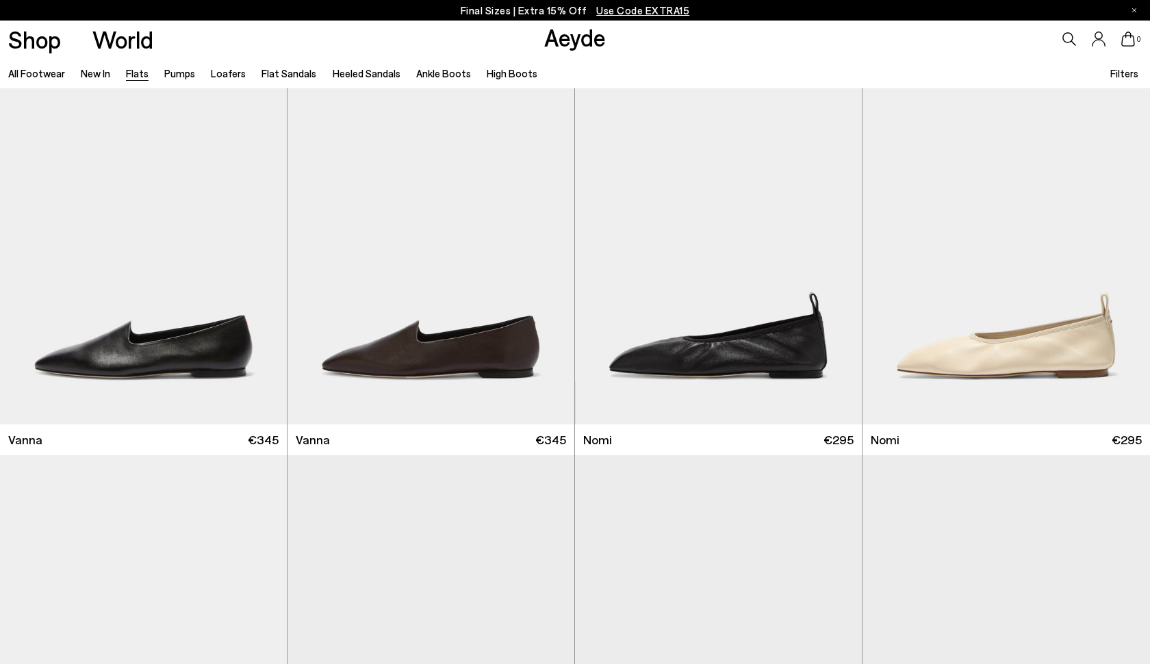
scroll to position [418, 0]
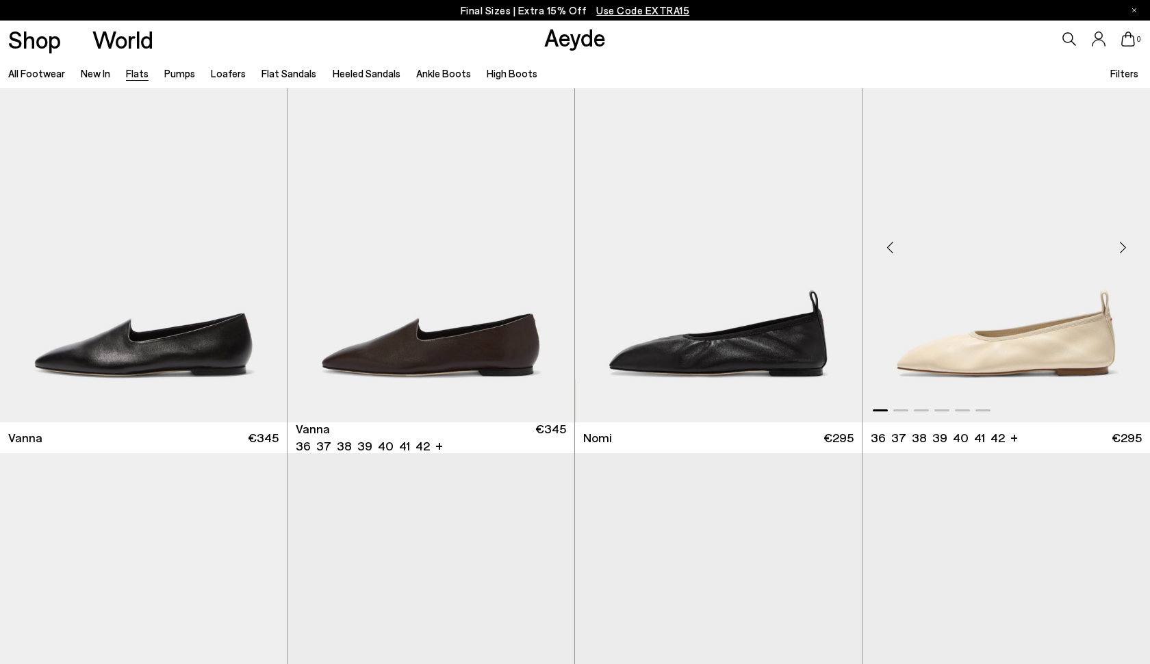
click at [971, 360] on img "1 / 6" at bounding box center [1007, 242] width 288 height 361
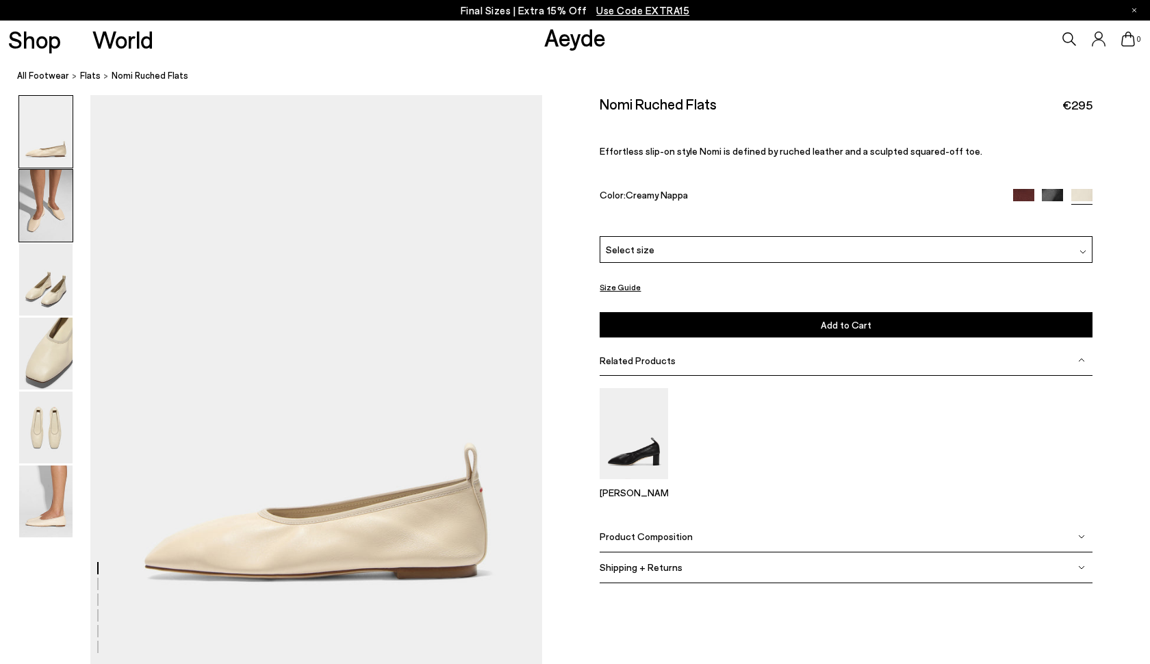
click at [51, 202] on img at bounding box center [45, 206] width 53 height 72
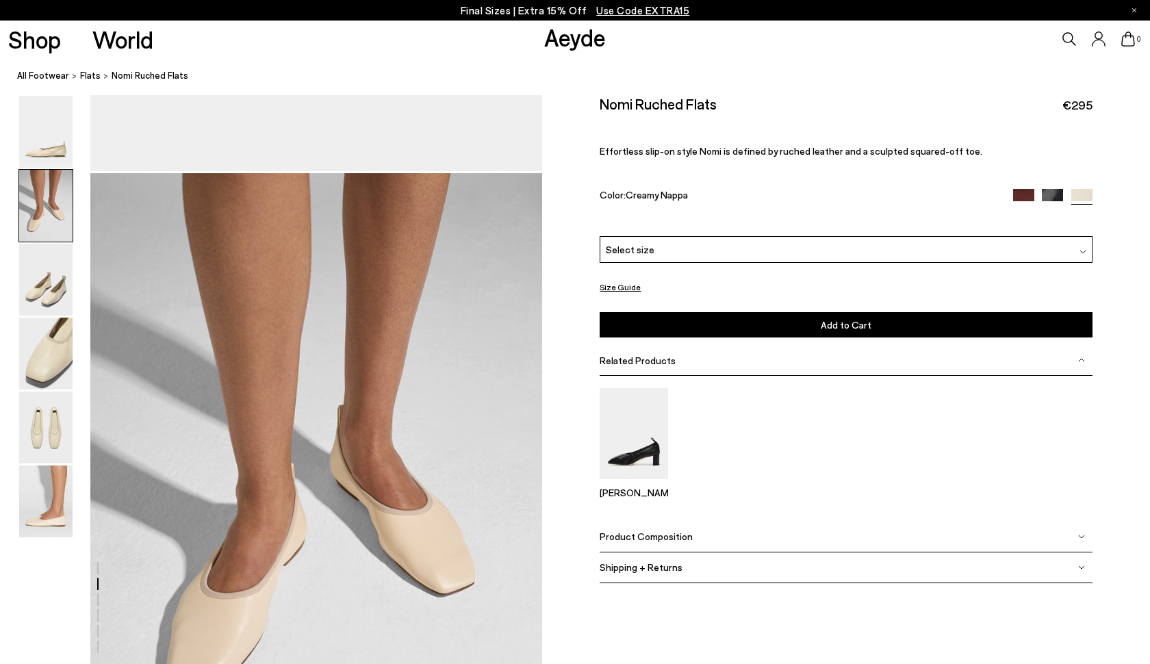
scroll to position [572, 0]
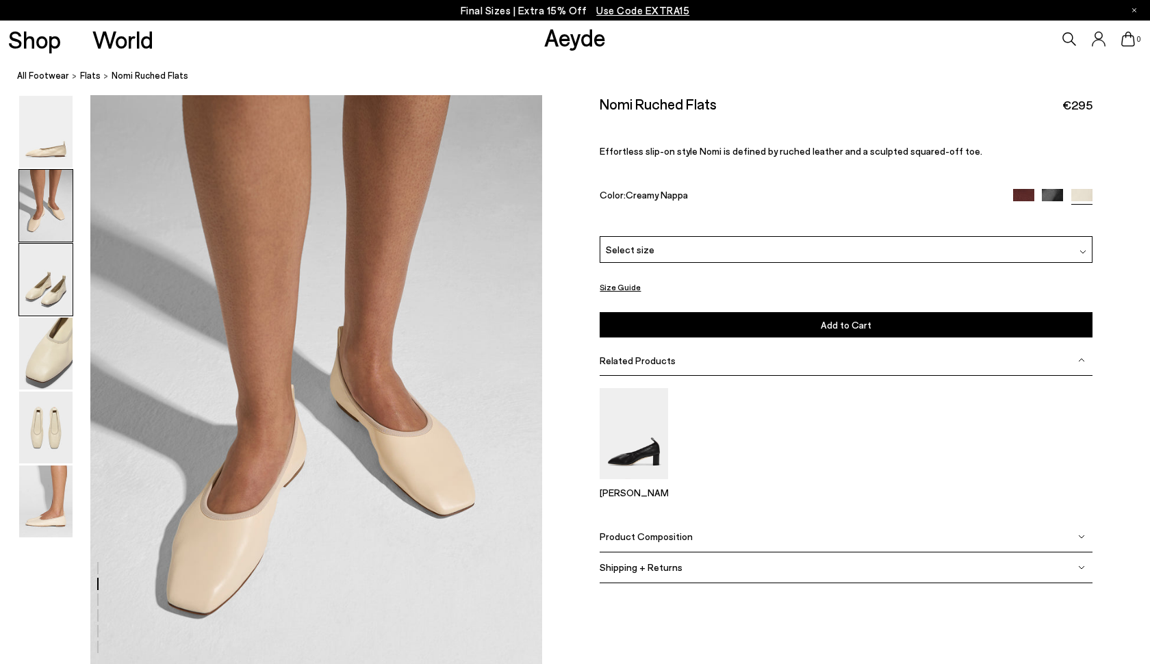
click at [43, 283] on img at bounding box center [45, 280] width 53 height 72
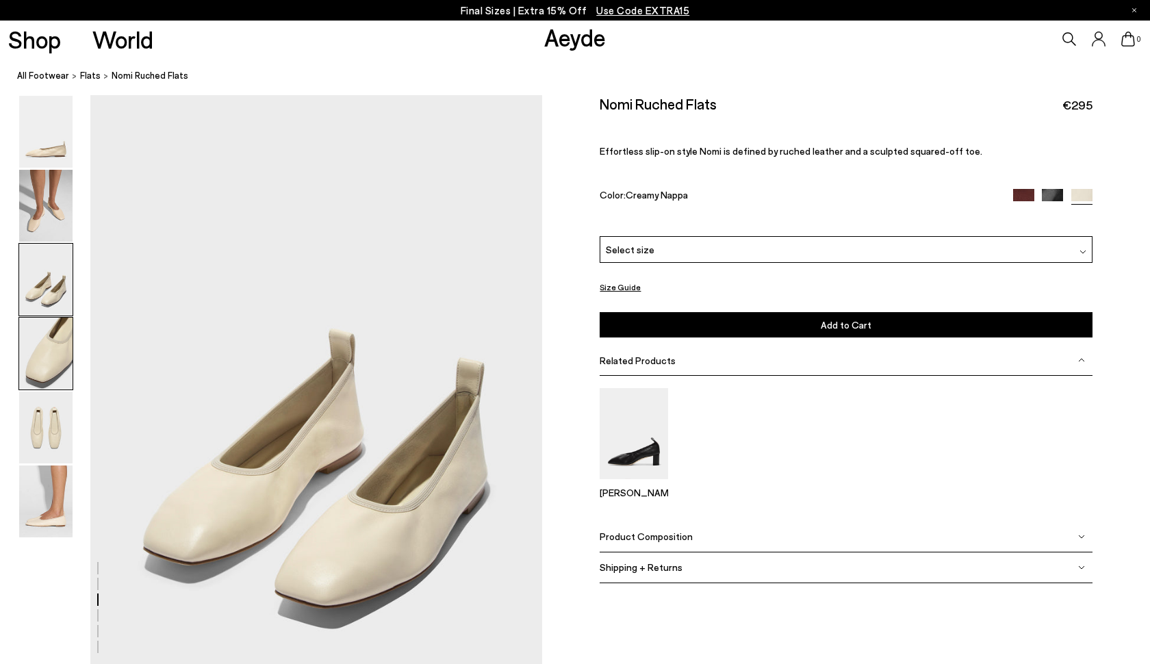
click at [45, 339] on img at bounding box center [45, 354] width 53 height 72
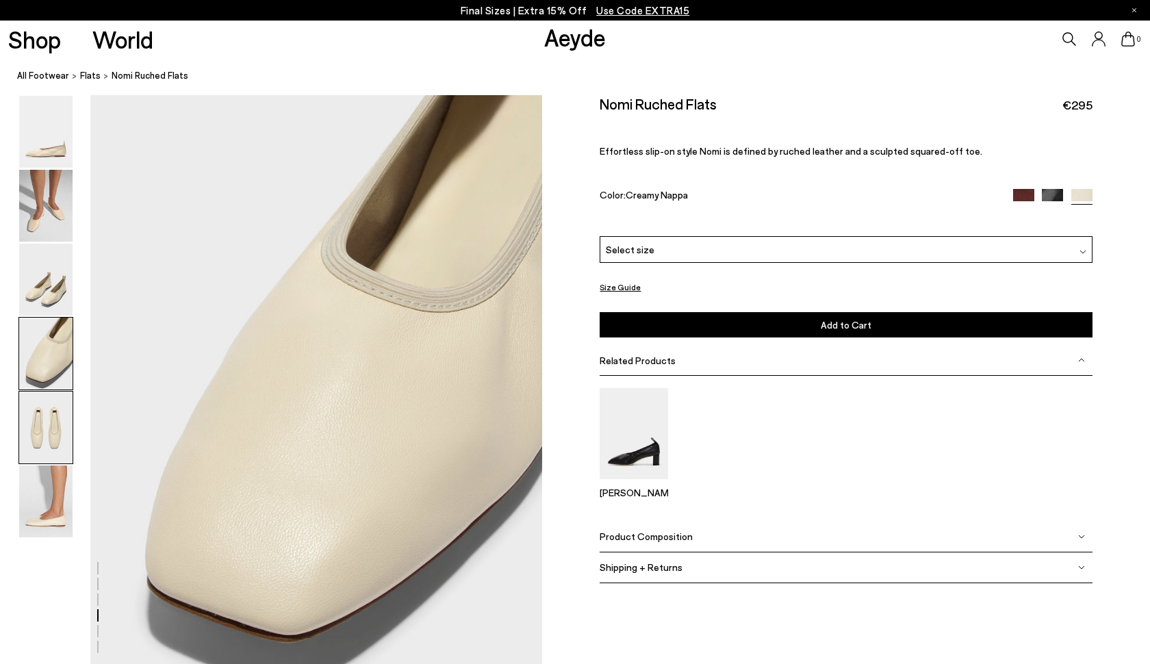
click at [38, 423] on img at bounding box center [45, 428] width 53 height 72
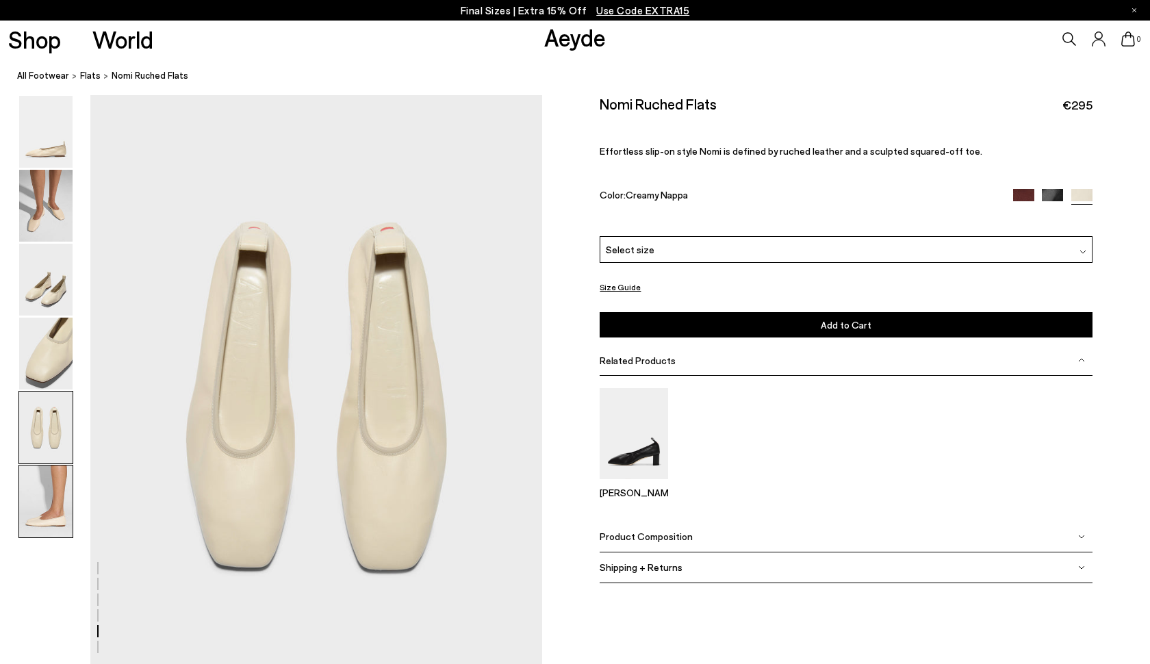
click at [35, 503] on img at bounding box center [45, 502] width 53 height 72
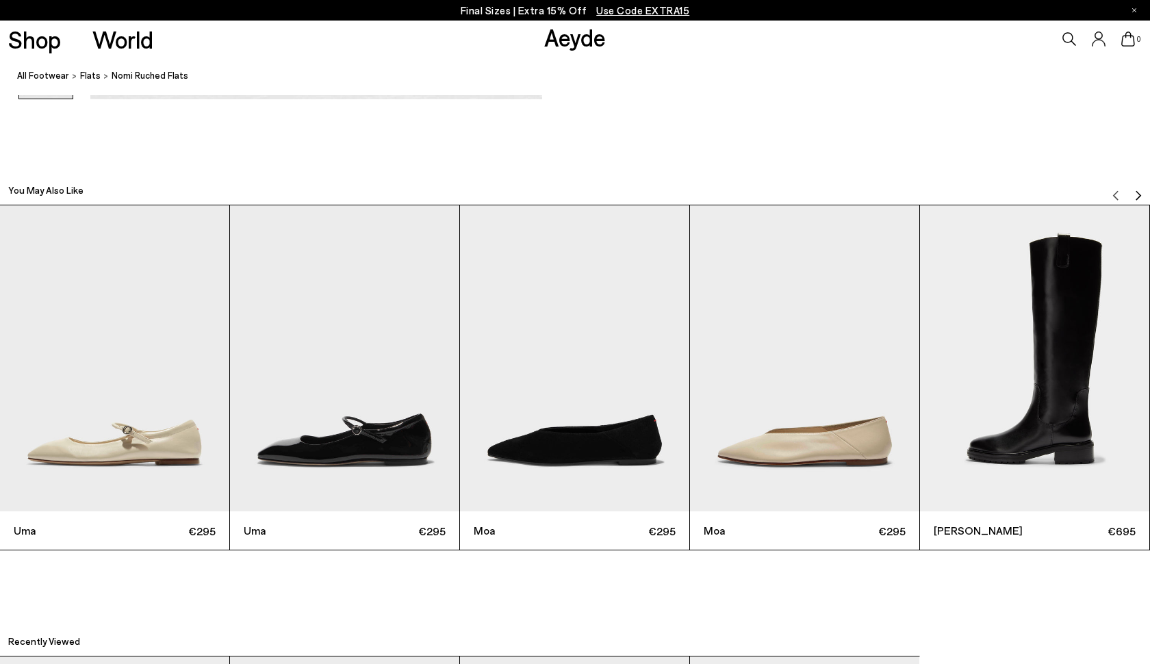
scroll to position [3620, 0]
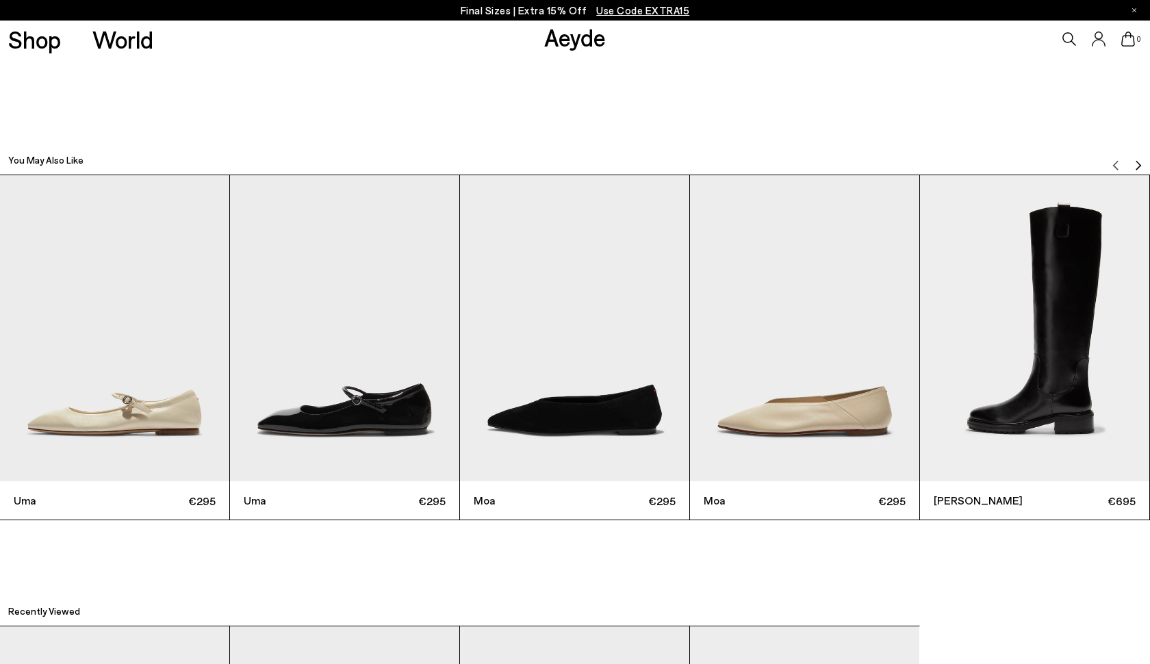
click at [333, 374] on img "2 / 6" at bounding box center [344, 328] width 229 height 306
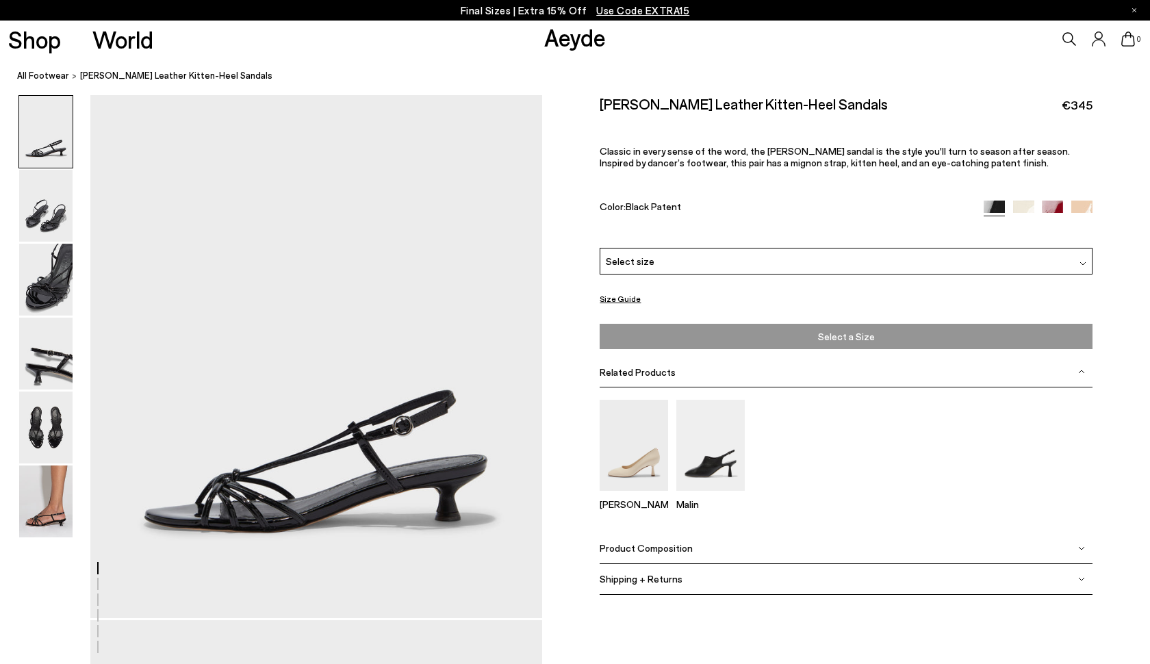
scroll to position [54, 0]
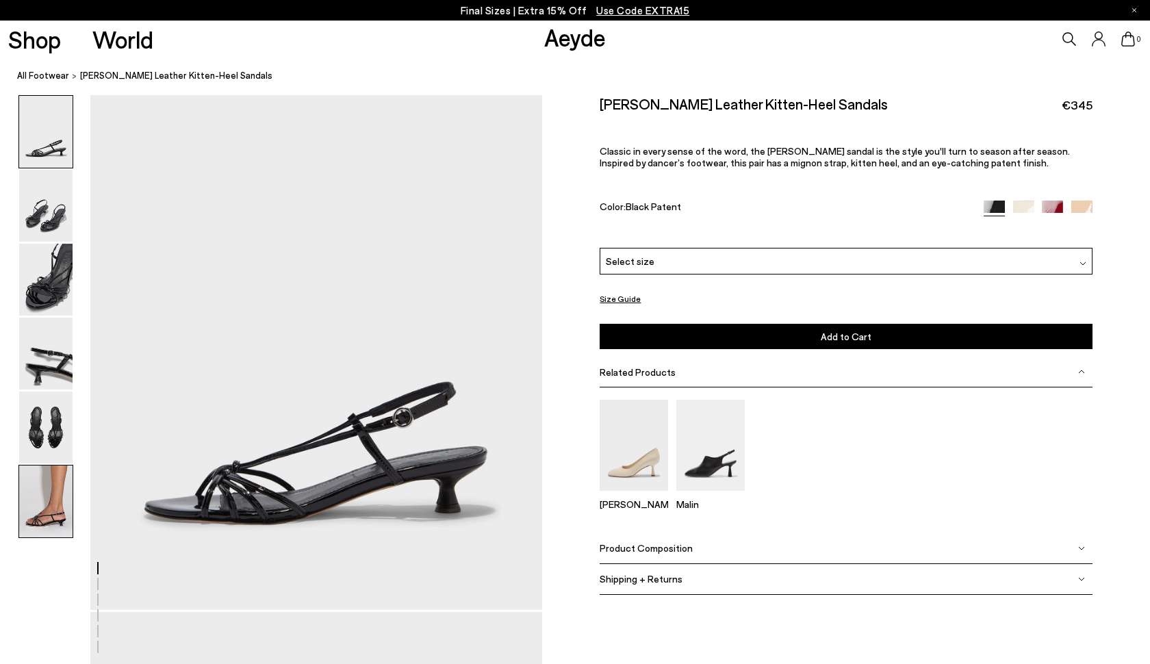
click at [38, 482] on img at bounding box center [45, 502] width 53 height 72
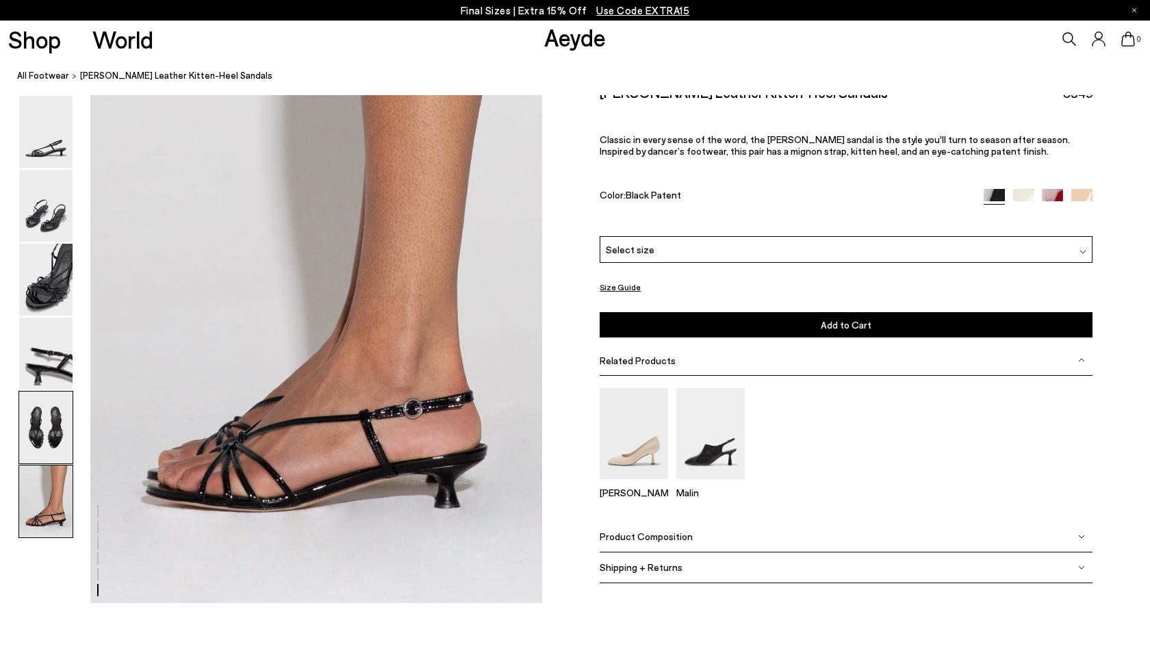
click at [41, 412] on img at bounding box center [45, 428] width 53 height 72
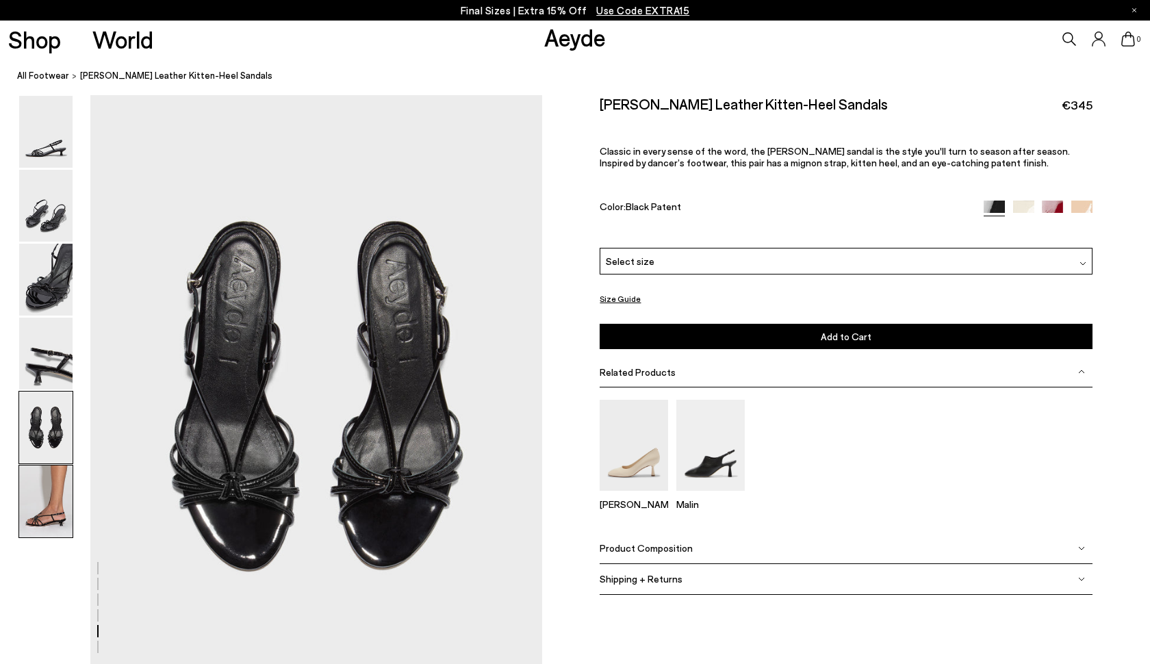
click at [52, 486] on img at bounding box center [45, 502] width 53 height 72
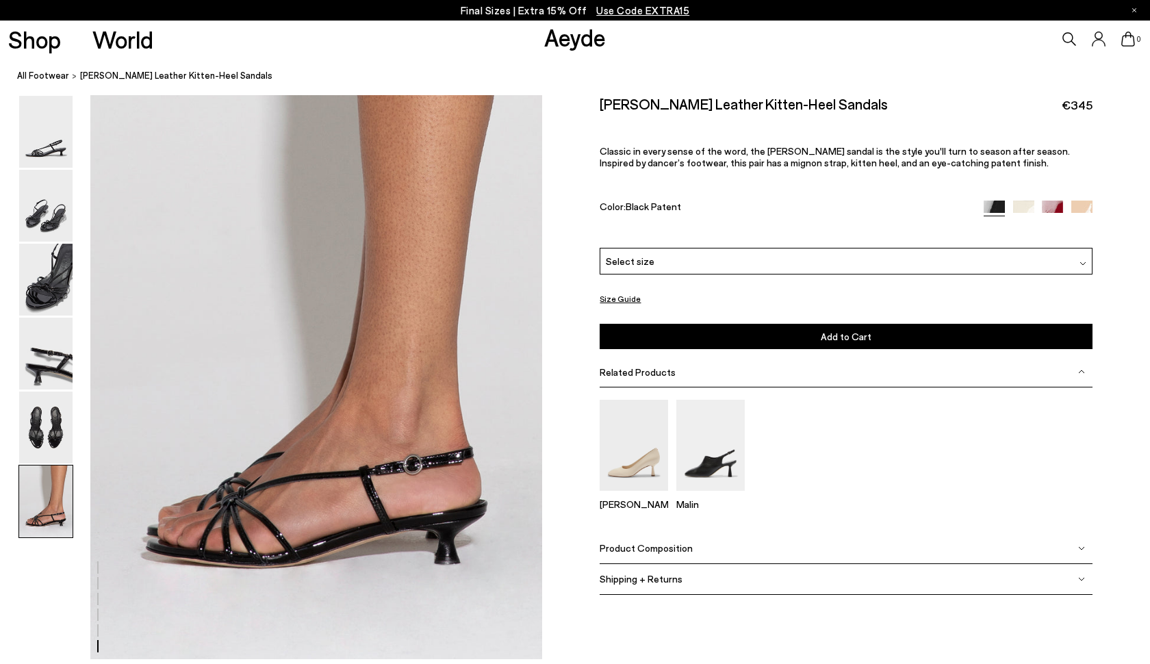
scroll to position [3086, 0]
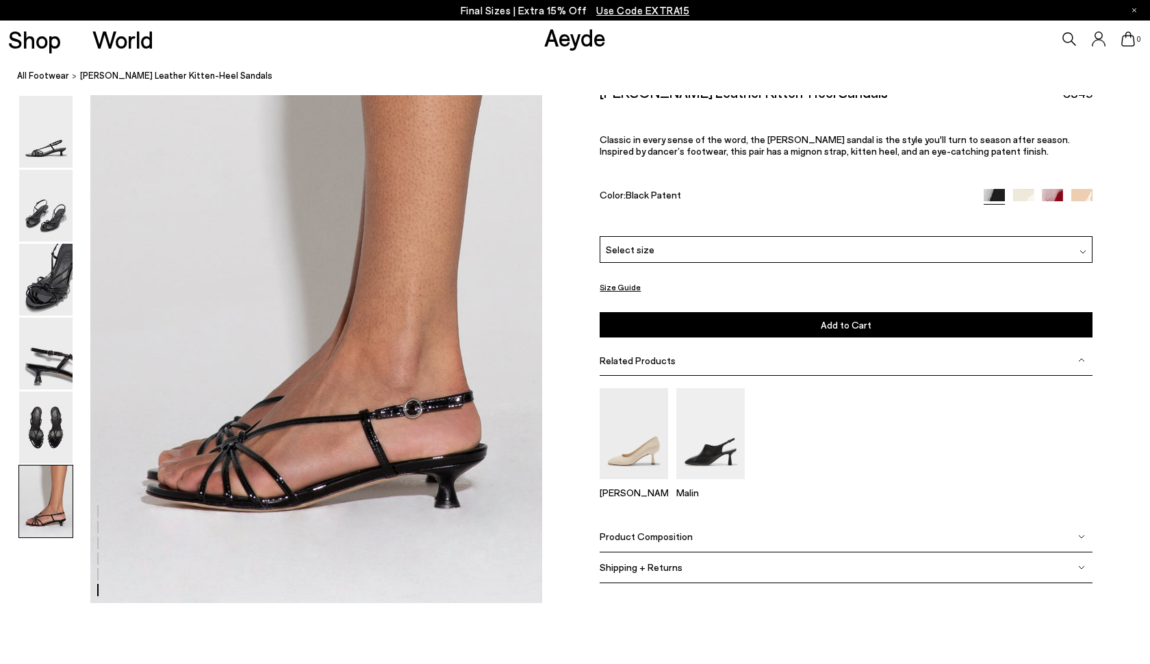
click at [1029, 189] on img at bounding box center [1023, 199] width 21 height 21
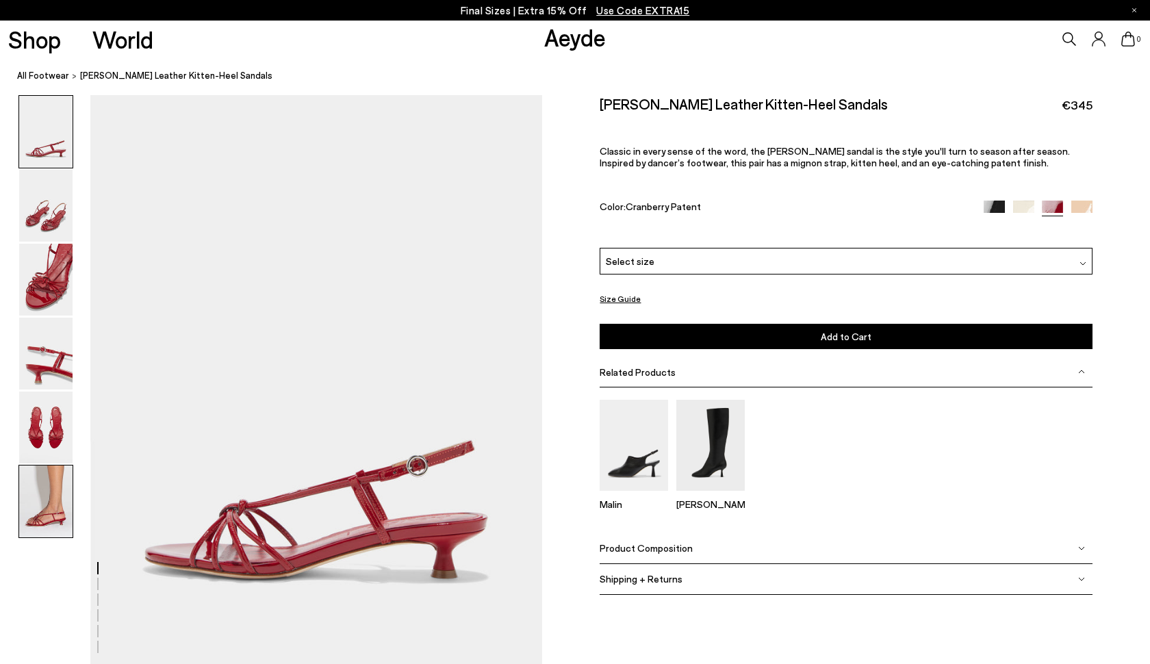
click at [50, 482] on img at bounding box center [45, 502] width 53 height 72
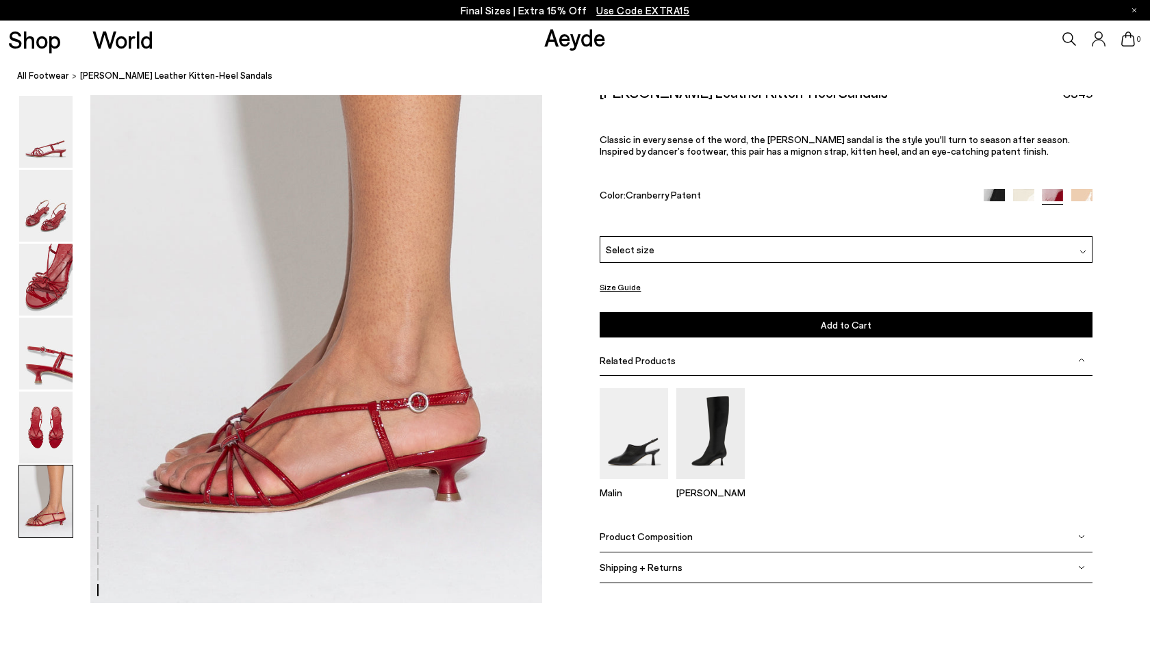
click at [1085, 189] on img at bounding box center [1082, 199] width 21 height 21
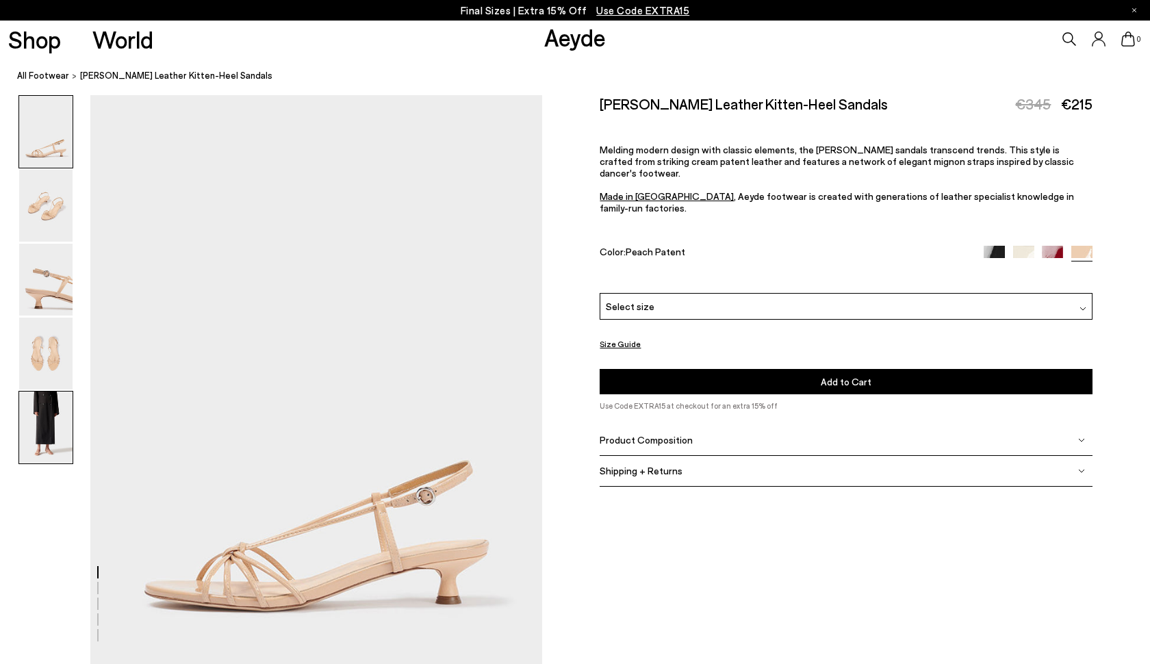
click at [49, 440] on img at bounding box center [45, 428] width 53 height 72
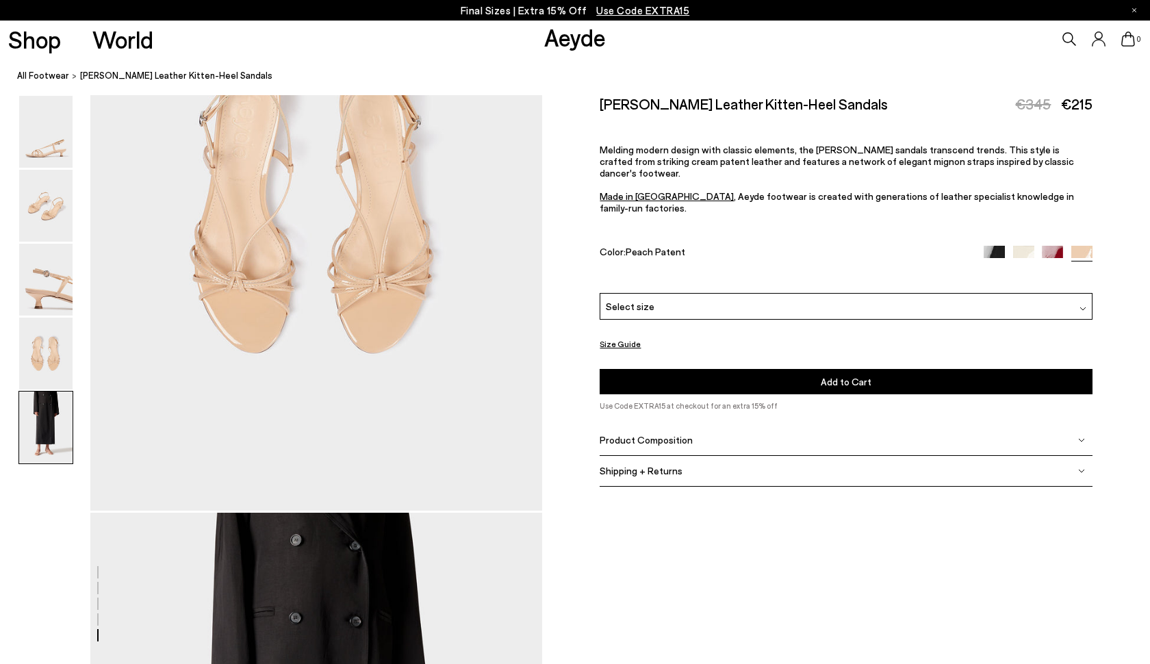
scroll to position [2515, 0]
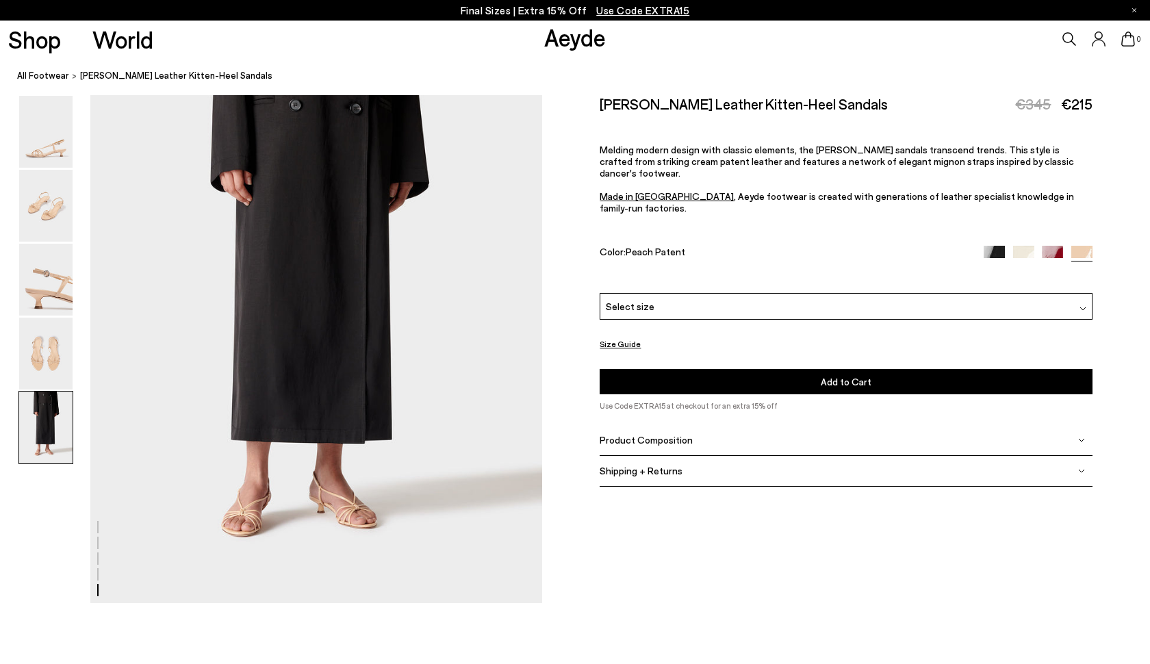
click at [656, 293] on div "Select size" at bounding box center [846, 306] width 493 height 27
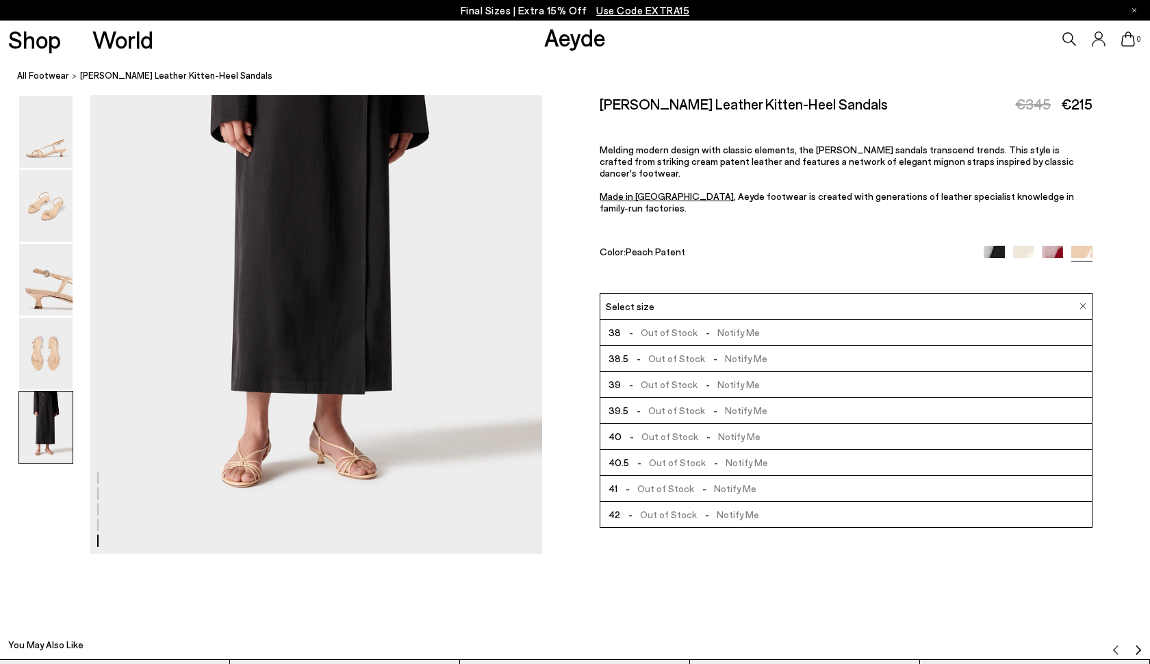
scroll to position [2575, 0]
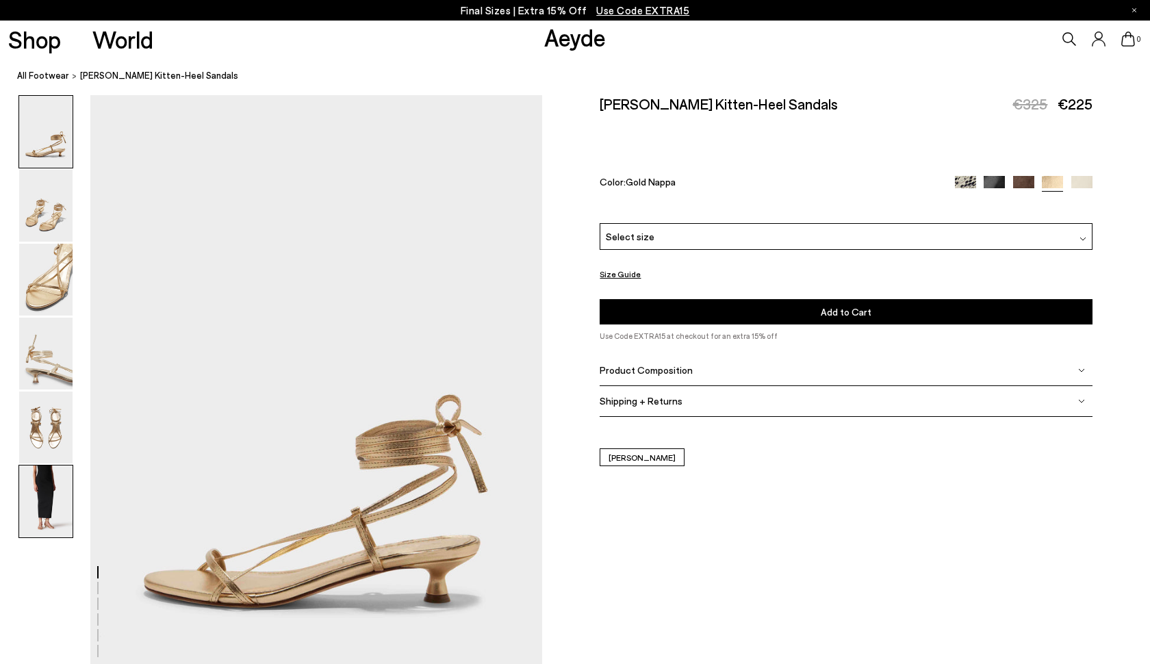
click at [45, 510] on img at bounding box center [45, 502] width 53 height 72
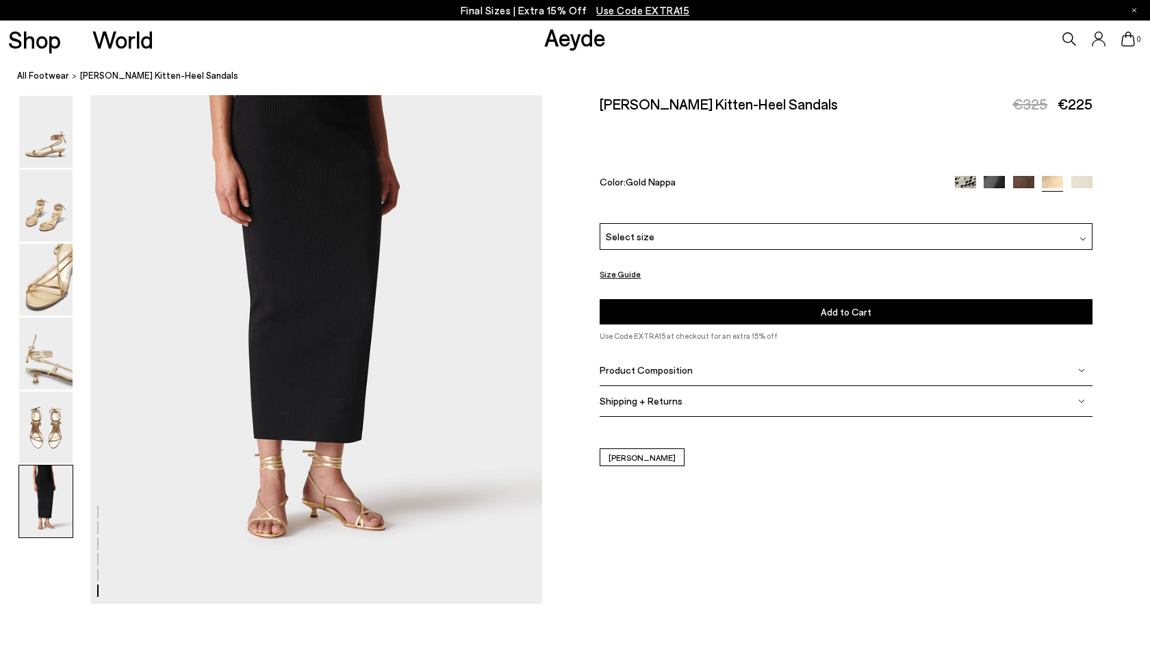
click at [761, 223] on div "Select size" at bounding box center [846, 236] width 493 height 27
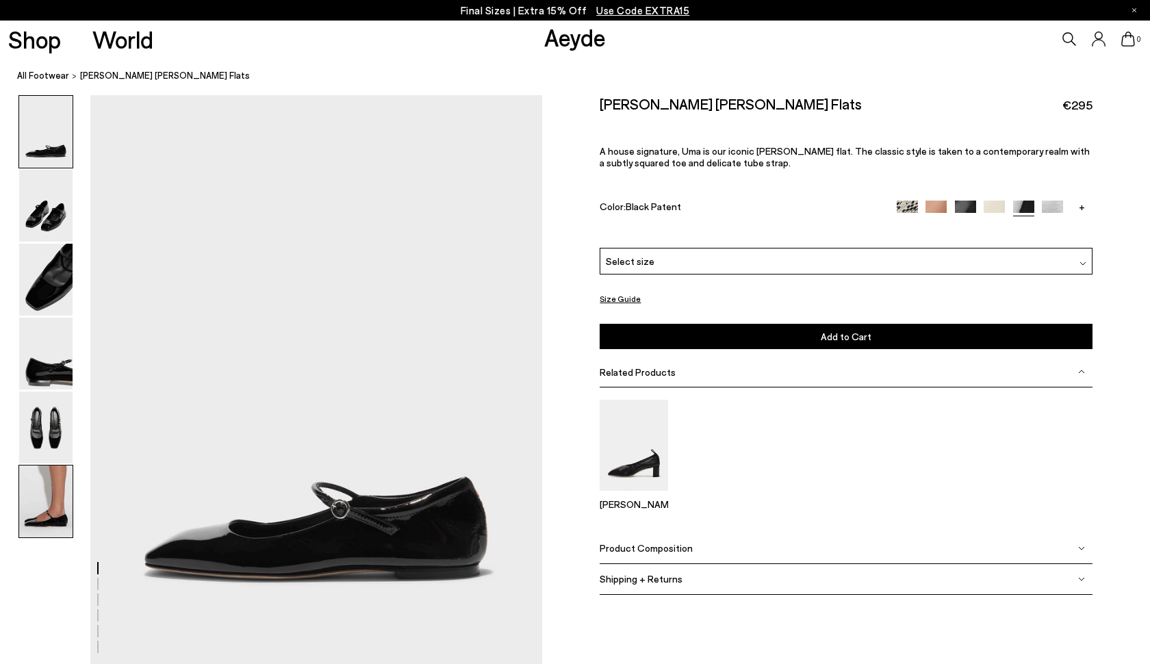
click at [47, 487] on img at bounding box center [45, 502] width 53 height 72
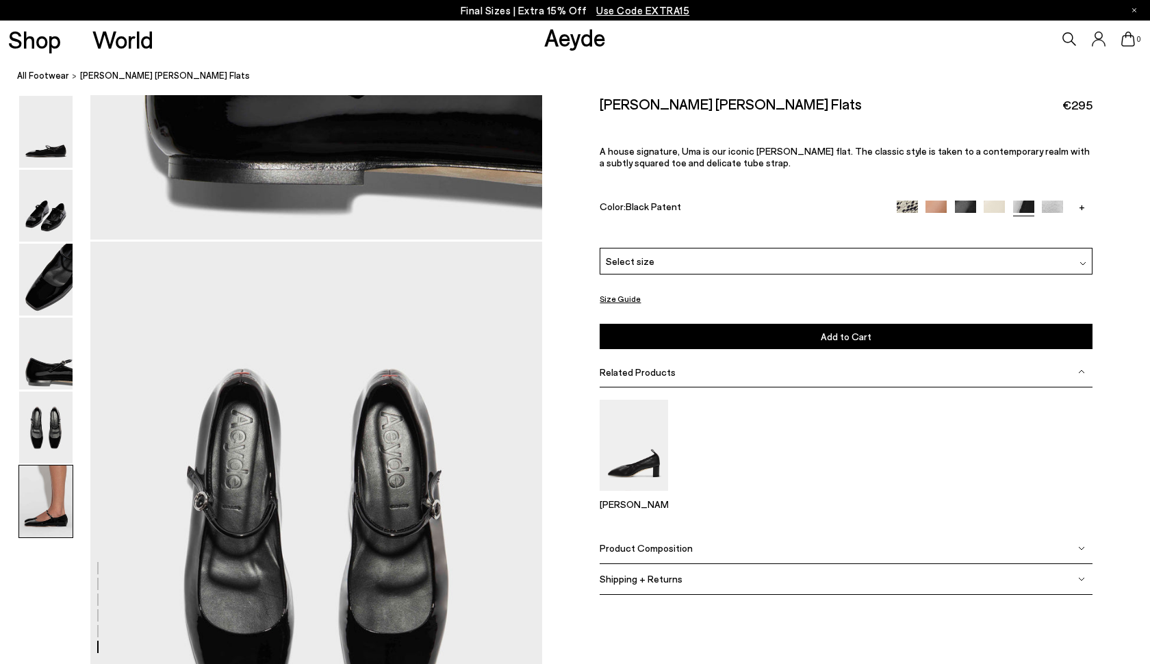
scroll to position [3086, 0]
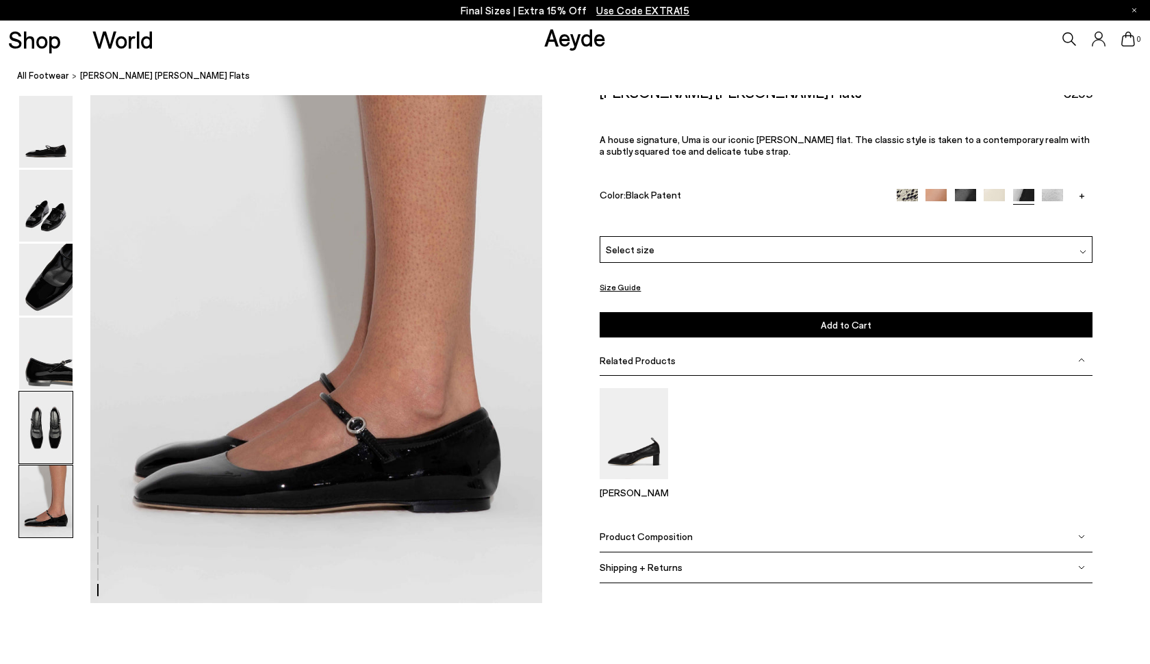
click at [40, 420] on img at bounding box center [45, 428] width 53 height 72
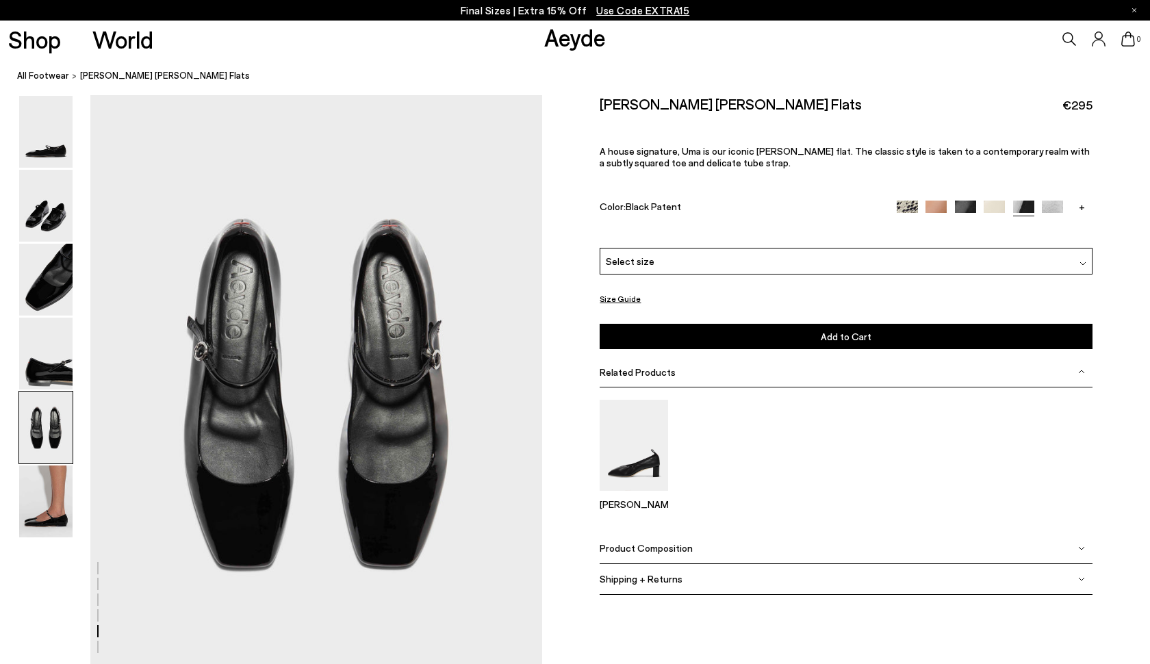
scroll to position [2387, 0]
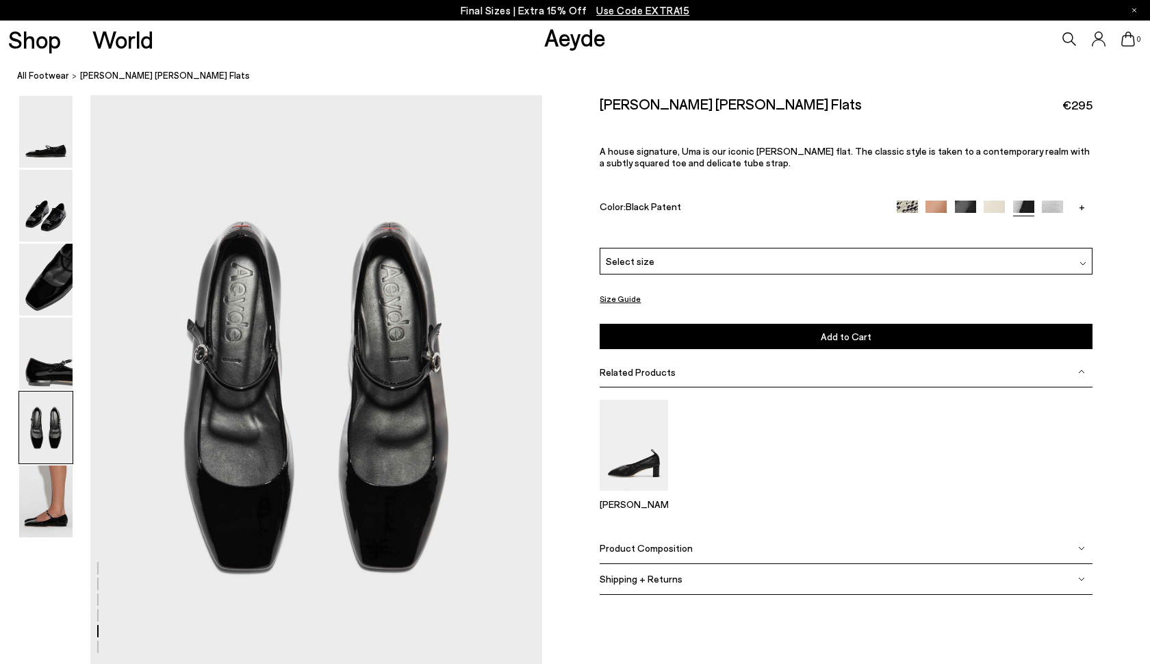
click at [910, 201] on img at bounding box center [907, 211] width 21 height 21
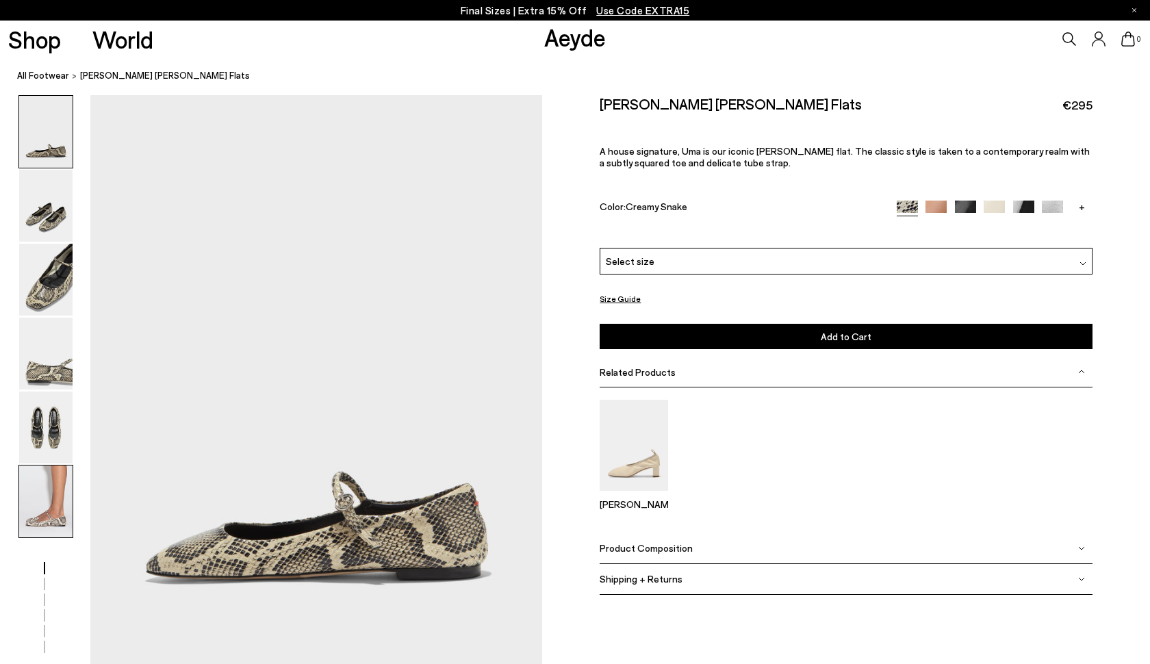
click at [29, 504] on img at bounding box center [45, 502] width 53 height 72
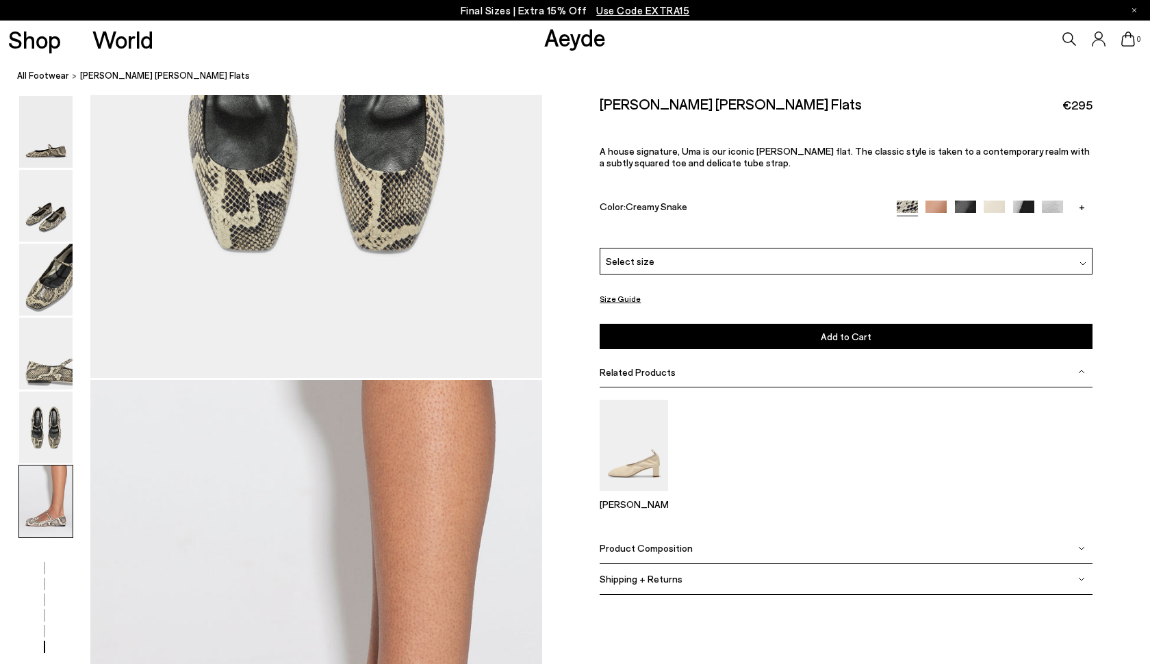
scroll to position [3086, 0]
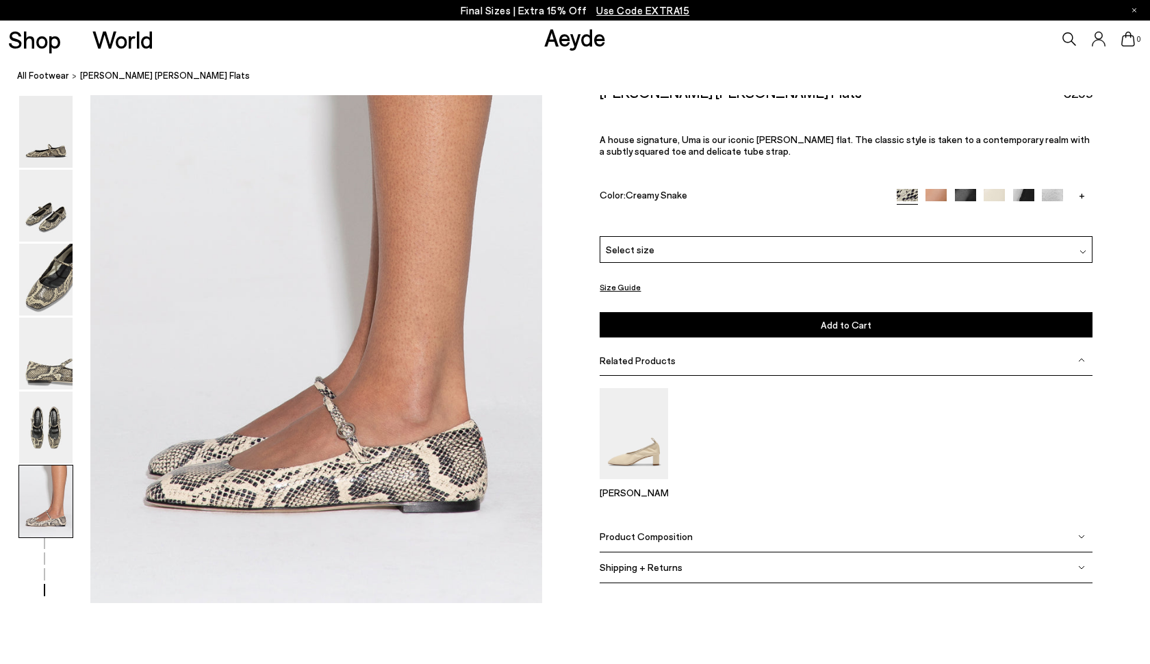
click at [938, 189] on img at bounding box center [936, 199] width 21 height 21
